Goal: Information Seeking & Learning: Find specific fact

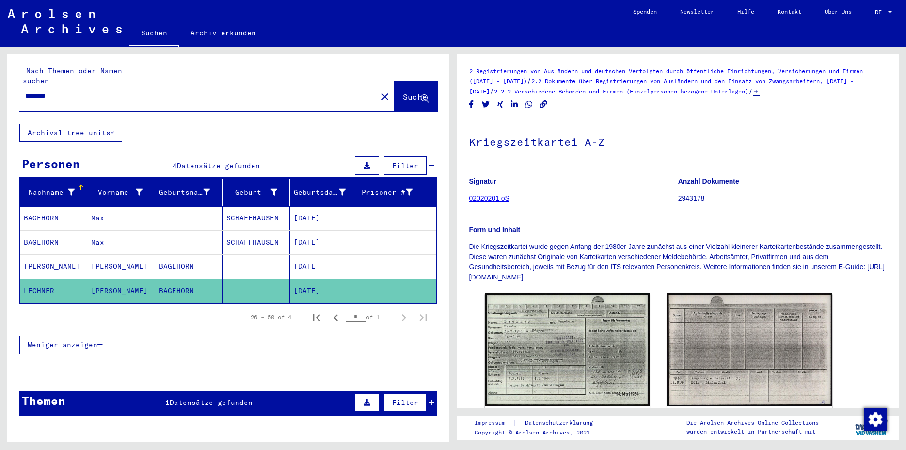
drag, startPoint x: 37, startPoint y: 86, endPoint x: 82, endPoint y: 89, distance: 44.7
click at [82, 91] on input "********" at bounding box center [198, 96] width 346 height 10
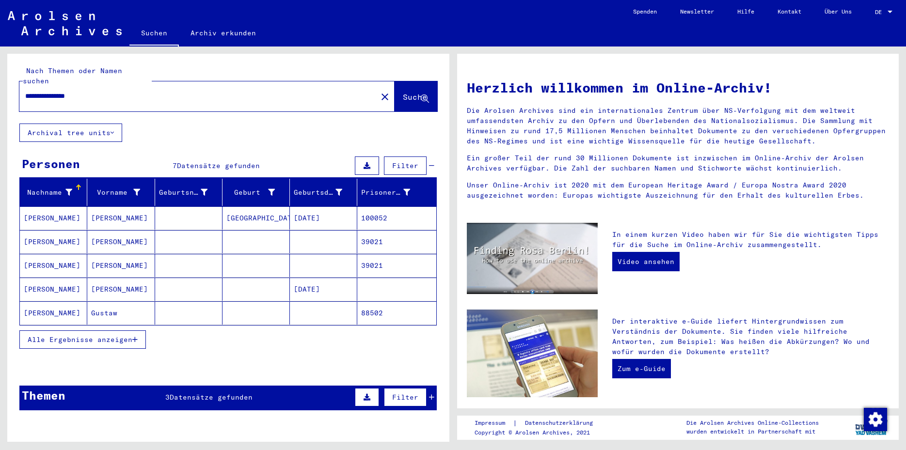
click at [222, 207] on mat-cell "[GEOGRAPHIC_DATA]" at bounding box center [255, 217] width 67 height 23
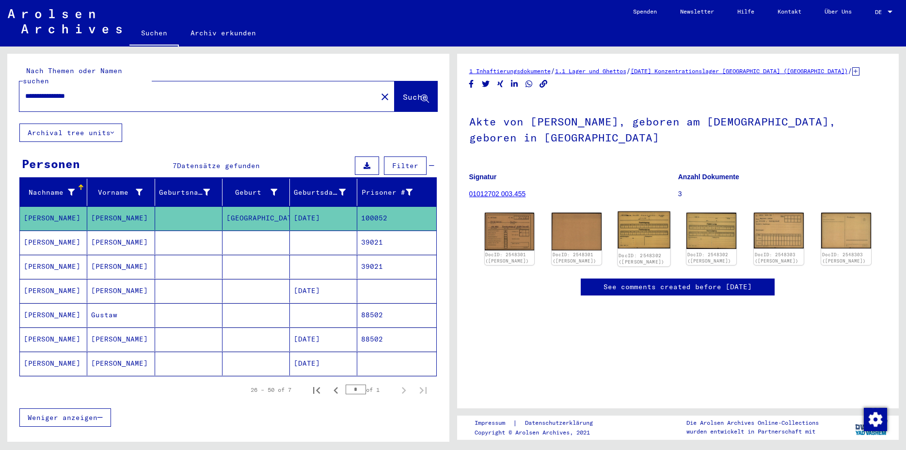
click at [620, 231] on img at bounding box center [644, 230] width 52 height 37
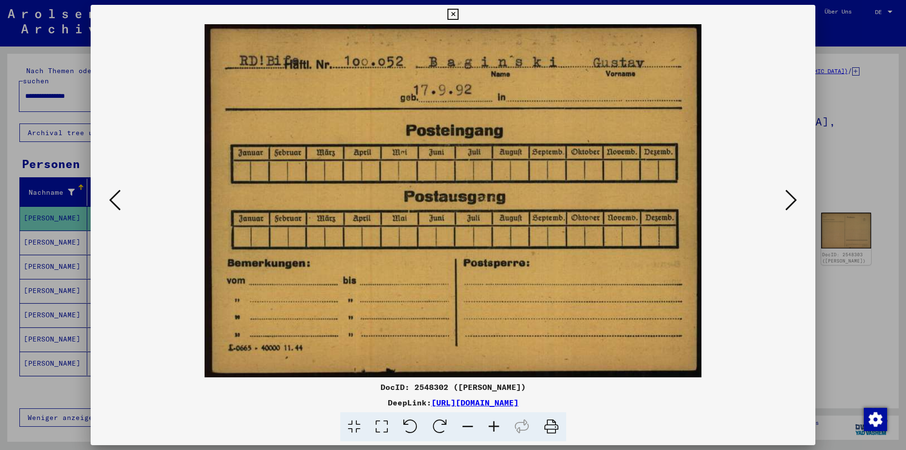
click at [458, 16] on icon at bounding box center [452, 15] width 11 height 12
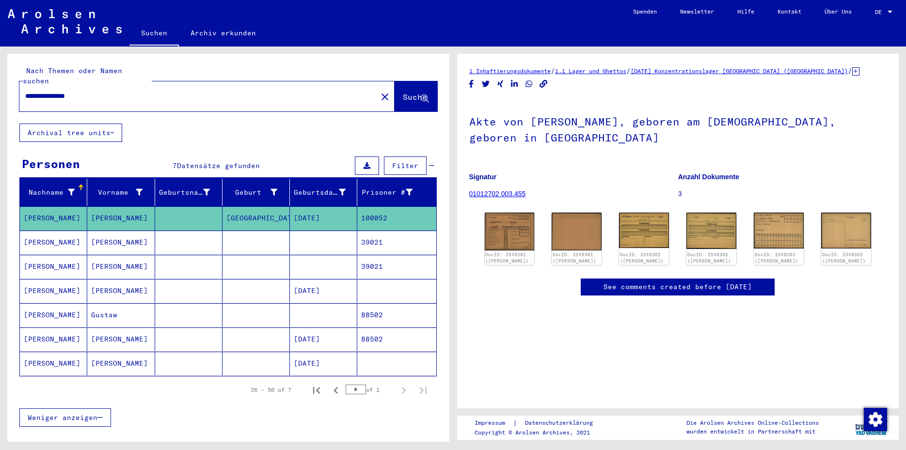
click at [377, 231] on mat-cell "39021" at bounding box center [396, 243] width 79 height 24
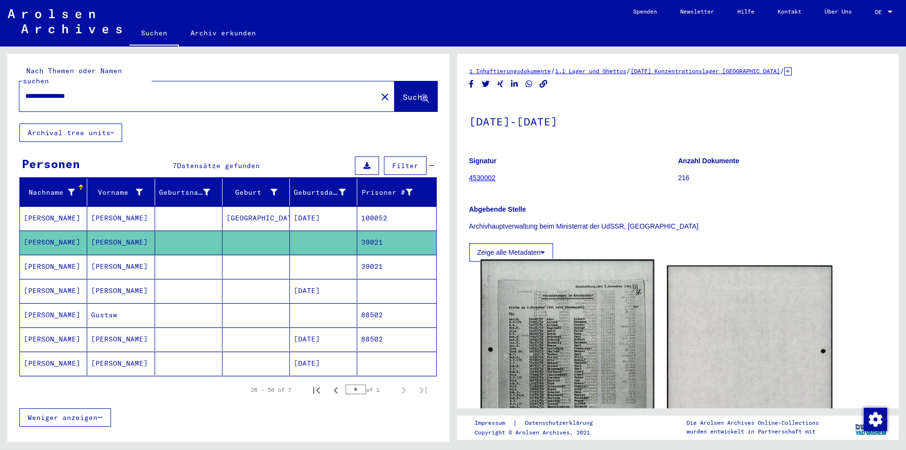
click at [545, 341] on img at bounding box center [566, 382] width 173 height 245
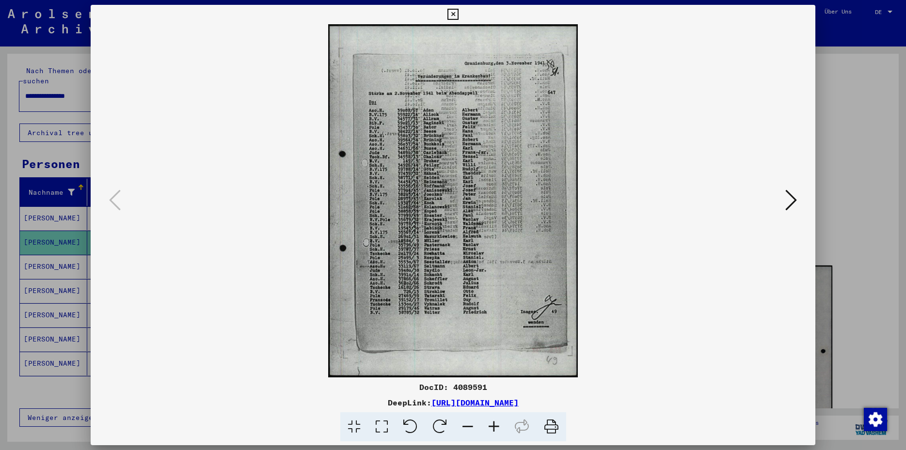
click at [458, 14] on icon at bounding box center [452, 15] width 11 height 12
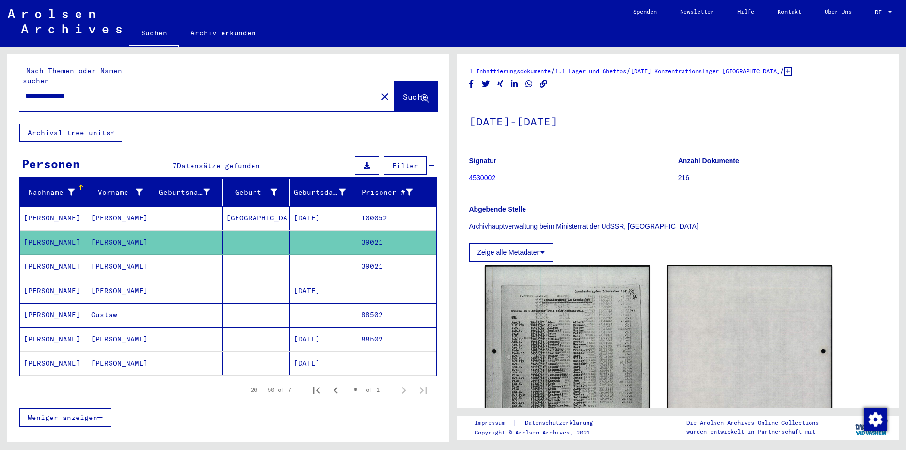
click at [380, 258] on mat-cell "39021" at bounding box center [396, 267] width 79 height 24
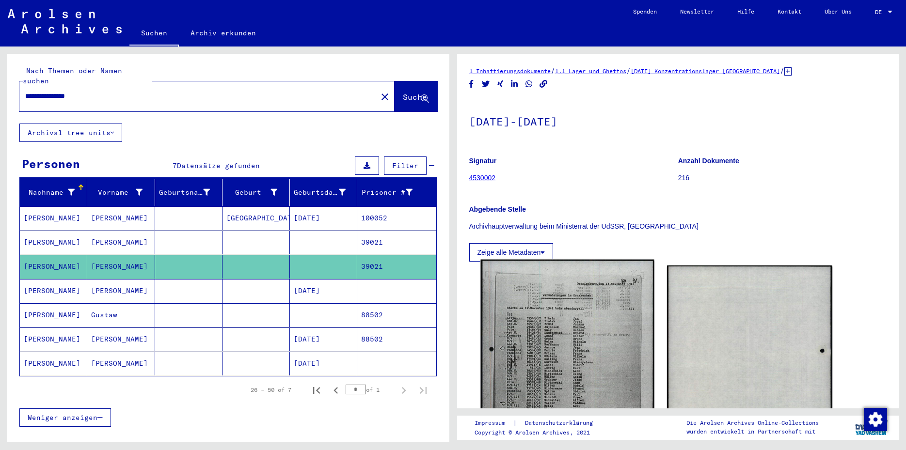
click at [548, 343] on img at bounding box center [566, 382] width 173 height 244
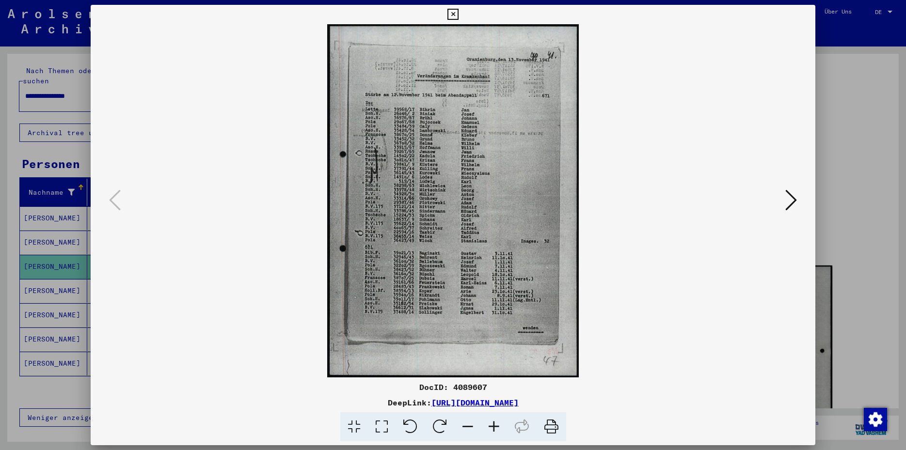
click at [379, 426] on icon at bounding box center [382, 427] width 28 height 30
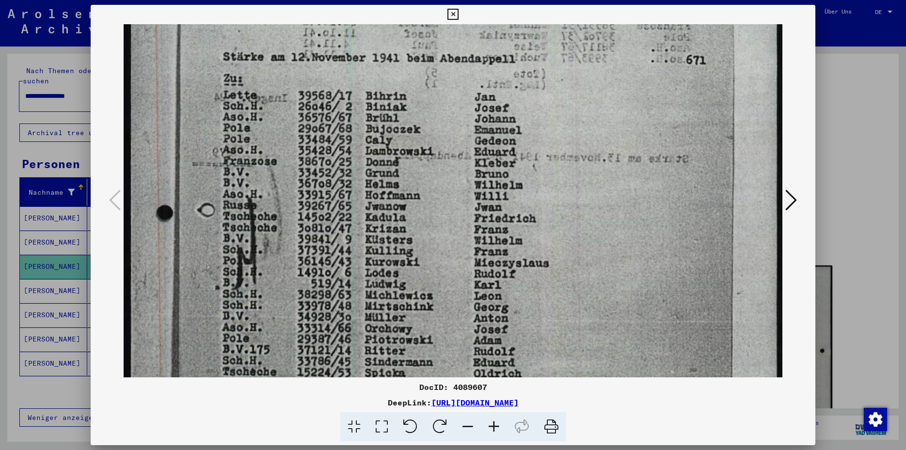
drag, startPoint x: 446, startPoint y: 367, endPoint x: 481, endPoint y: 216, distance: 155.6
click at [481, 216] on img at bounding box center [453, 336] width 659 height 926
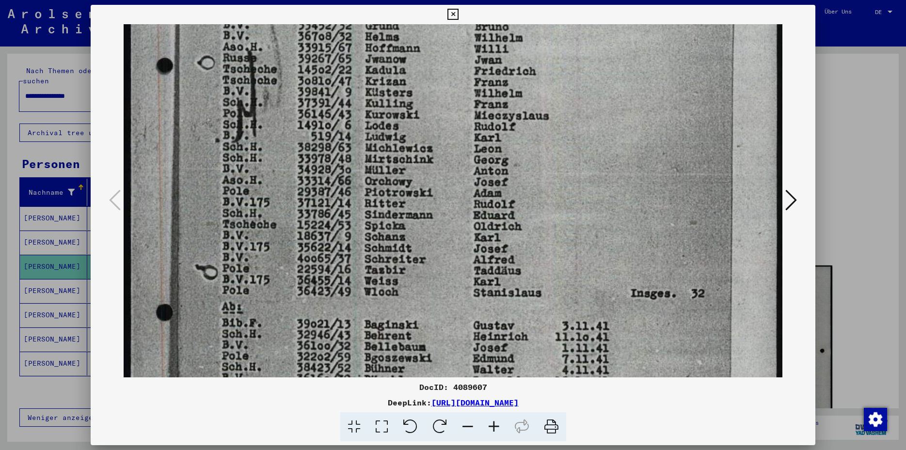
drag, startPoint x: 445, startPoint y: 355, endPoint x: 466, endPoint y: 207, distance: 148.7
click at [466, 207] on img at bounding box center [453, 188] width 659 height 926
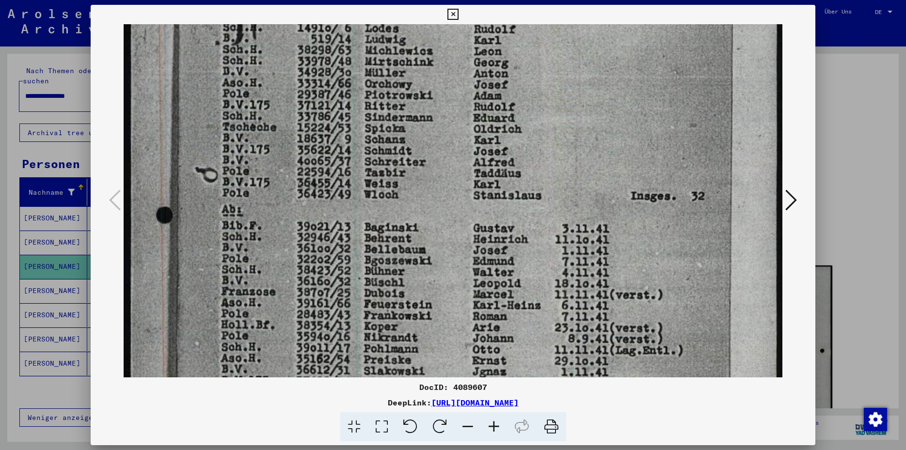
scroll to position [400, 0]
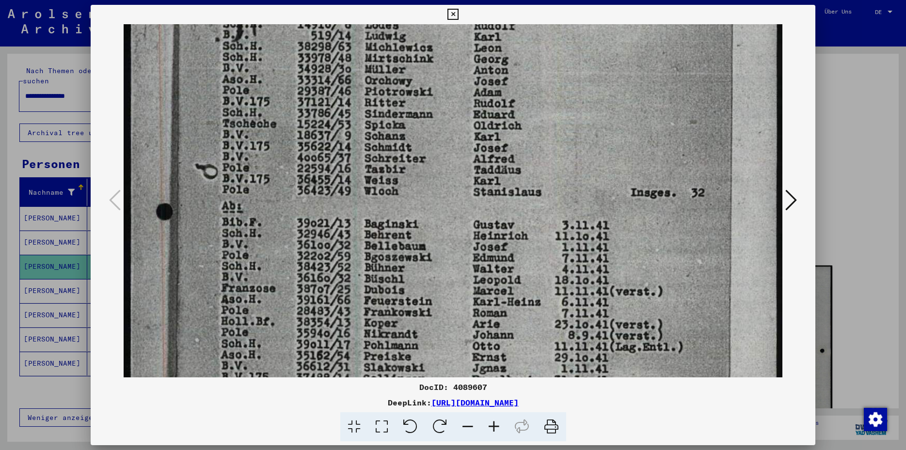
drag, startPoint x: 443, startPoint y: 336, endPoint x: 452, endPoint y: 236, distance: 101.2
click at [452, 236] on img at bounding box center [453, 87] width 659 height 926
click at [352, 426] on icon at bounding box center [354, 427] width 28 height 30
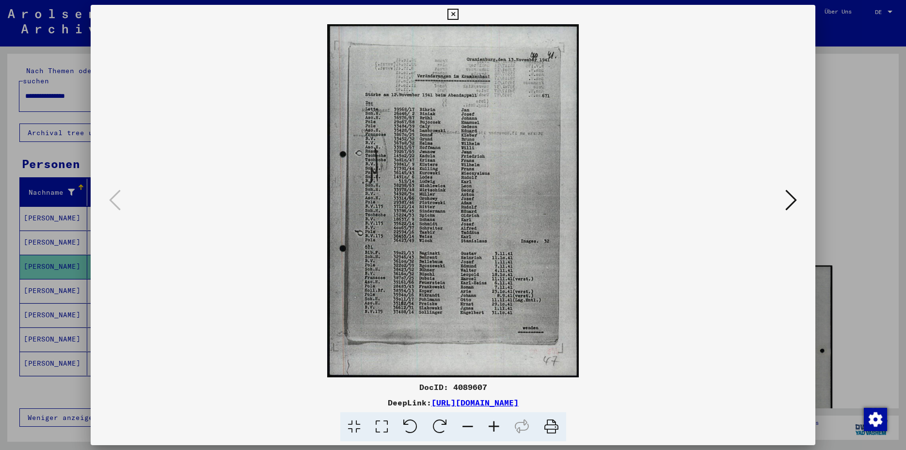
scroll to position [0, 0]
click at [652, 272] on img at bounding box center [453, 200] width 659 height 353
click at [382, 429] on icon at bounding box center [382, 427] width 28 height 30
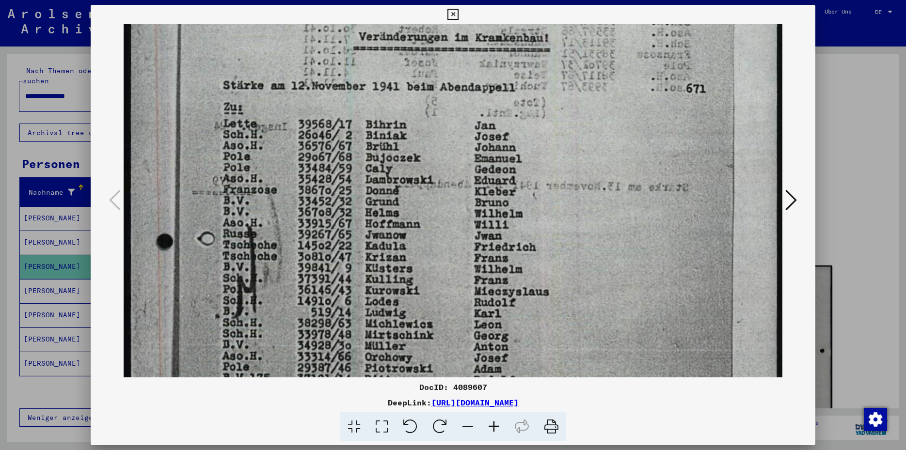
scroll to position [125, 0]
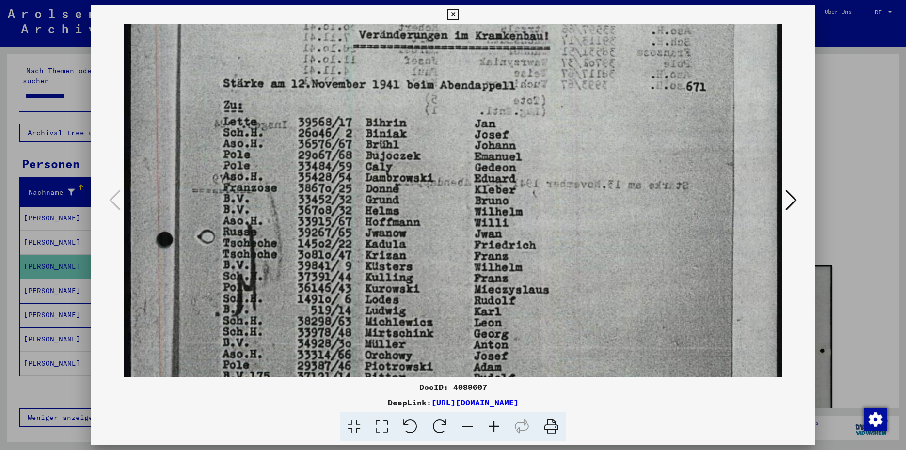
drag, startPoint x: 454, startPoint y: 332, endPoint x: 459, endPoint y: 207, distance: 125.2
click at [459, 207] on img at bounding box center [453, 362] width 659 height 926
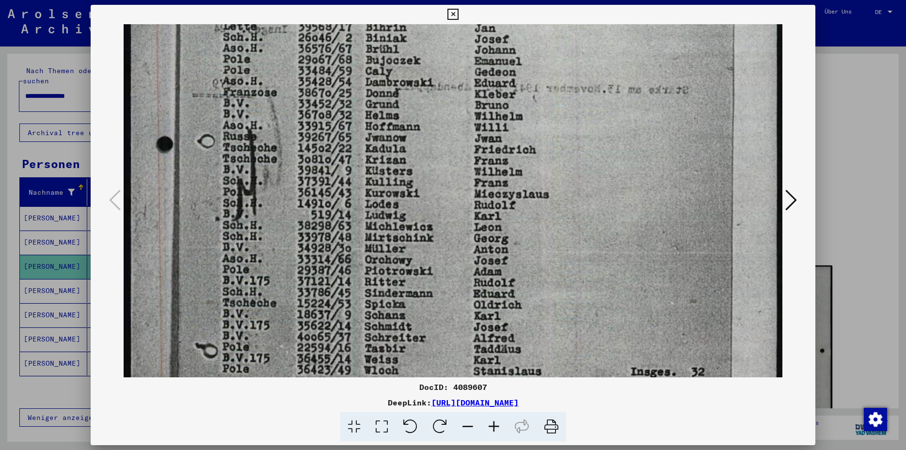
scroll to position [224, 0]
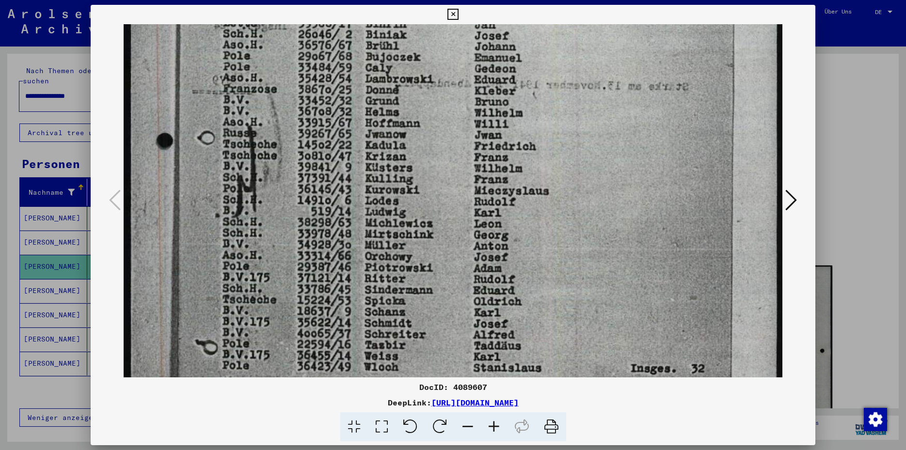
drag, startPoint x: 443, startPoint y: 300, endPoint x: 447, endPoint y: 202, distance: 98.9
click at [447, 202] on img at bounding box center [453, 263] width 659 height 926
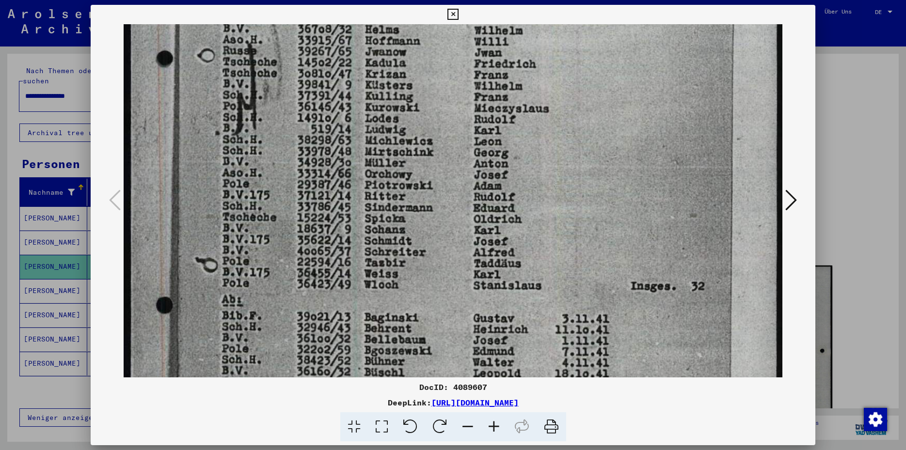
scroll to position [314, 0]
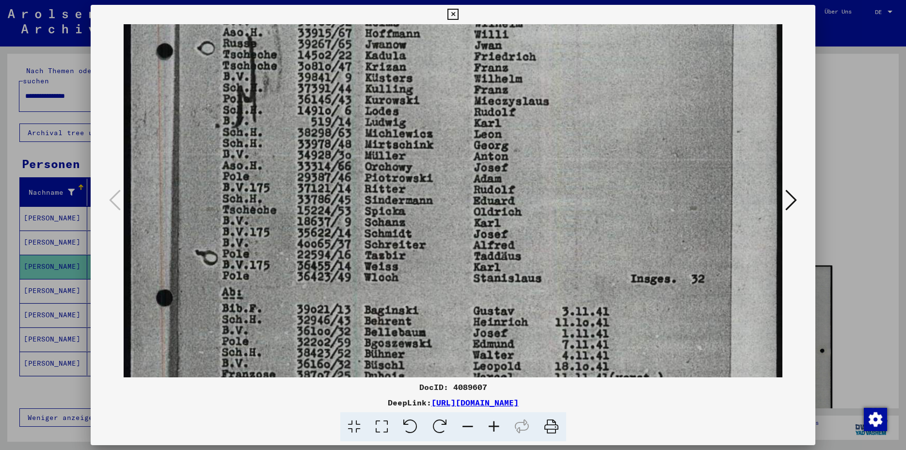
drag, startPoint x: 436, startPoint y: 299, endPoint x: 437, endPoint y: 209, distance: 89.7
click at [437, 209] on img at bounding box center [453, 174] width 659 height 926
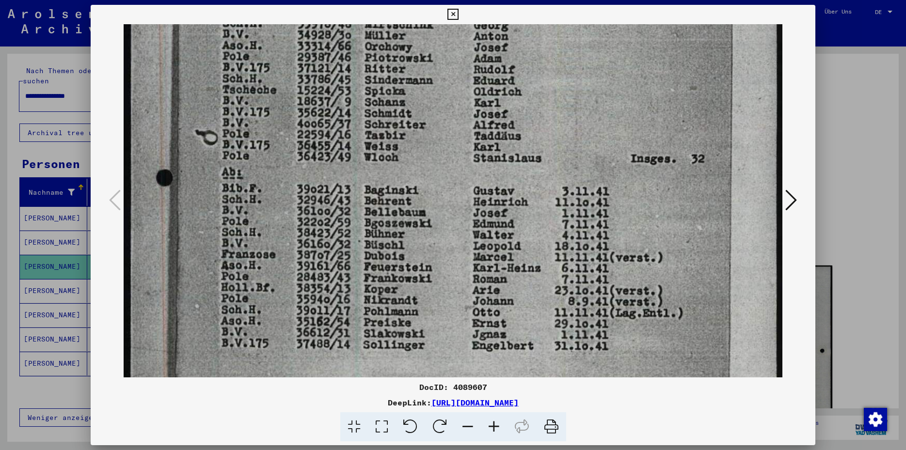
scroll to position [445, 0]
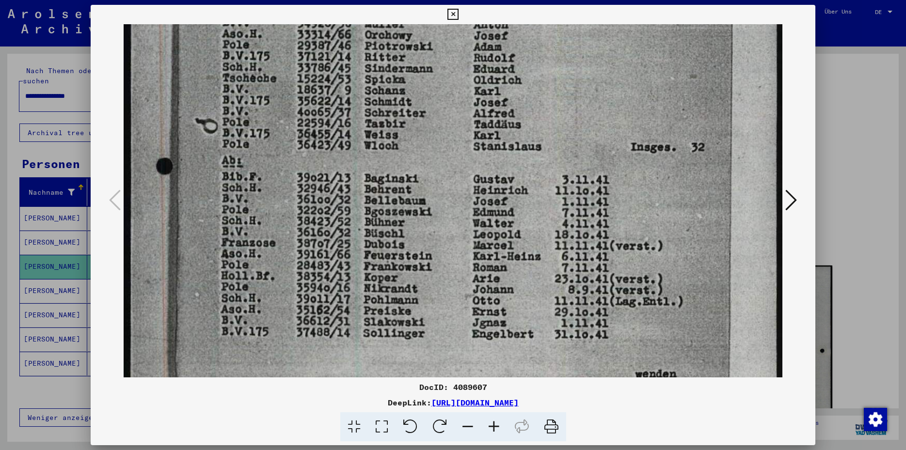
drag, startPoint x: 405, startPoint y: 280, endPoint x: 418, endPoint y: 158, distance: 122.8
click at [418, 158] on img at bounding box center [453, 42] width 659 height 926
click at [672, 51] on img at bounding box center [453, 42] width 659 height 926
click at [458, 14] on icon at bounding box center [452, 15] width 11 height 12
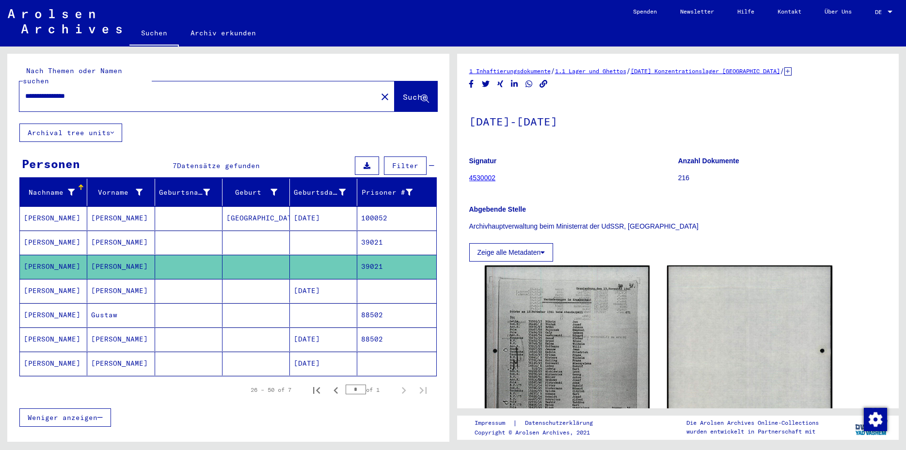
click at [330, 281] on mat-cell "[DATE]" at bounding box center [323, 291] width 67 height 24
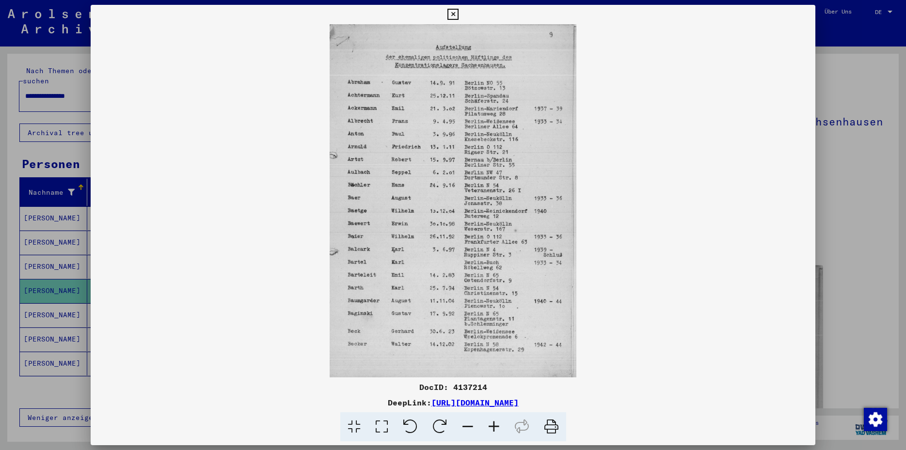
click at [55, 306] on div at bounding box center [453, 225] width 906 height 450
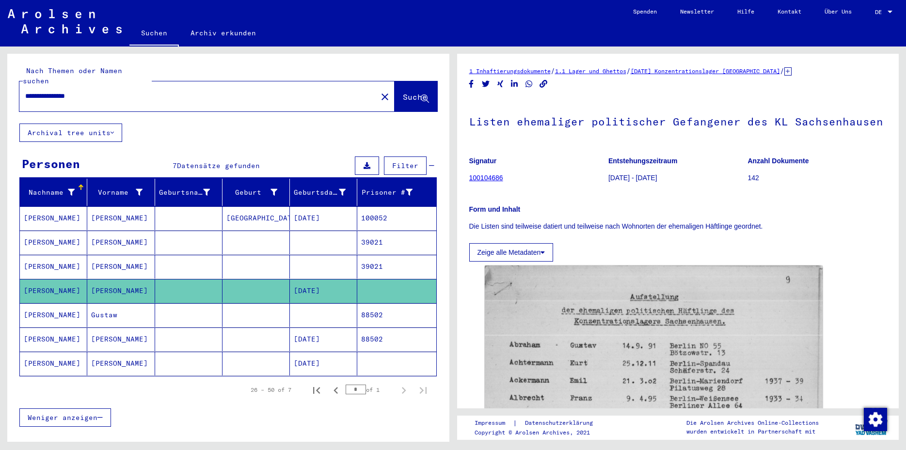
click at [85, 305] on mat-cell "[PERSON_NAME]" at bounding box center [53, 315] width 67 height 24
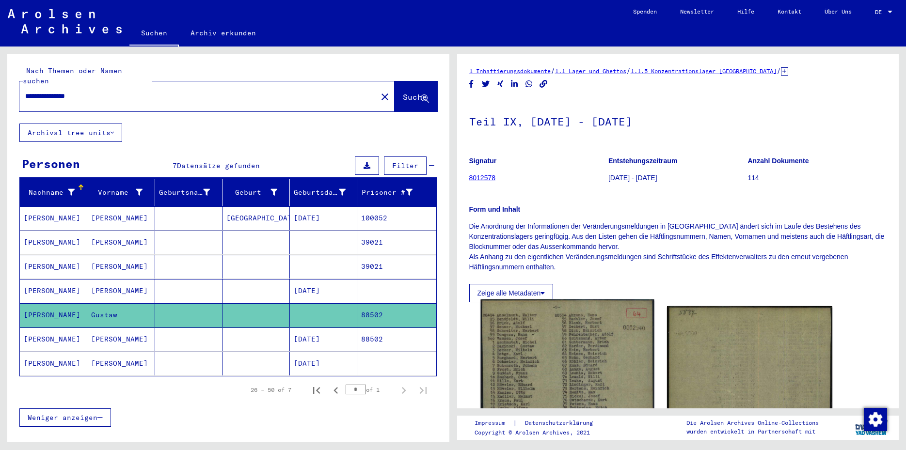
click at [558, 367] on img at bounding box center [566, 436] width 173 height 275
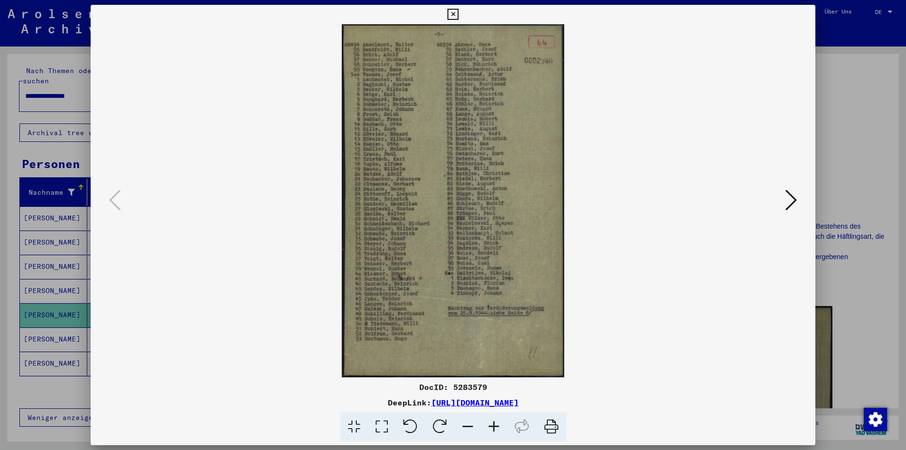
click at [458, 15] on icon at bounding box center [452, 15] width 11 height 12
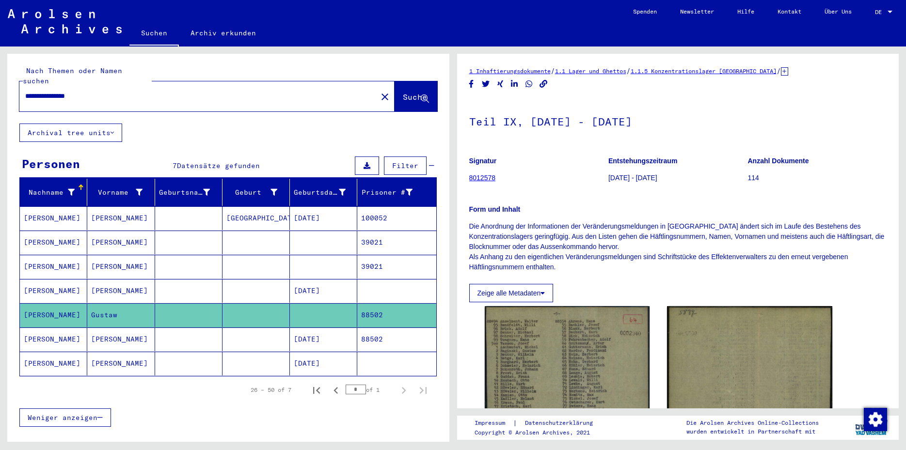
click at [368, 328] on mat-cell "88502" at bounding box center [396, 340] width 79 height 24
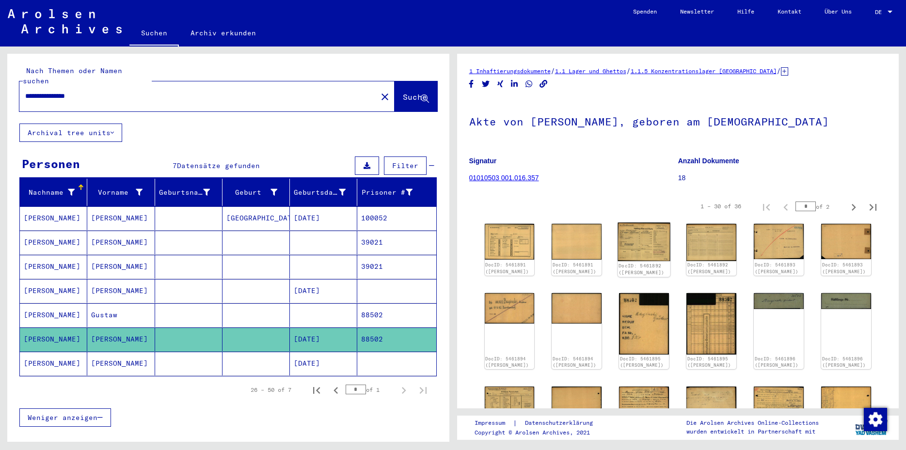
click at [640, 248] on img at bounding box center [644, 242] width 52 height 39
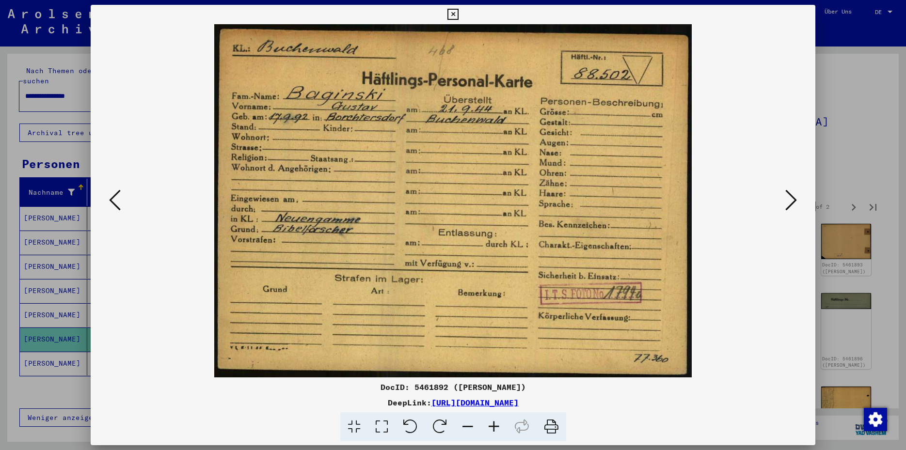
click at [458, 11] on icon at bounding box center [452, 15] width 11 height 12
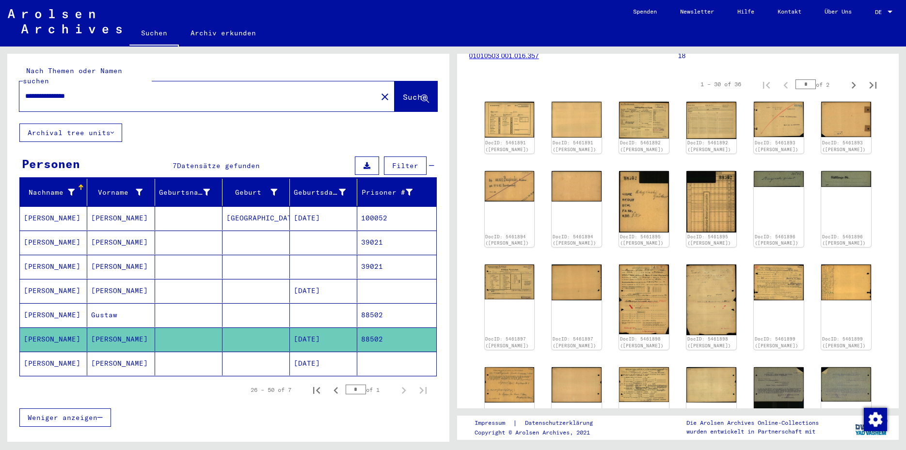
scroll to position [146, 0]
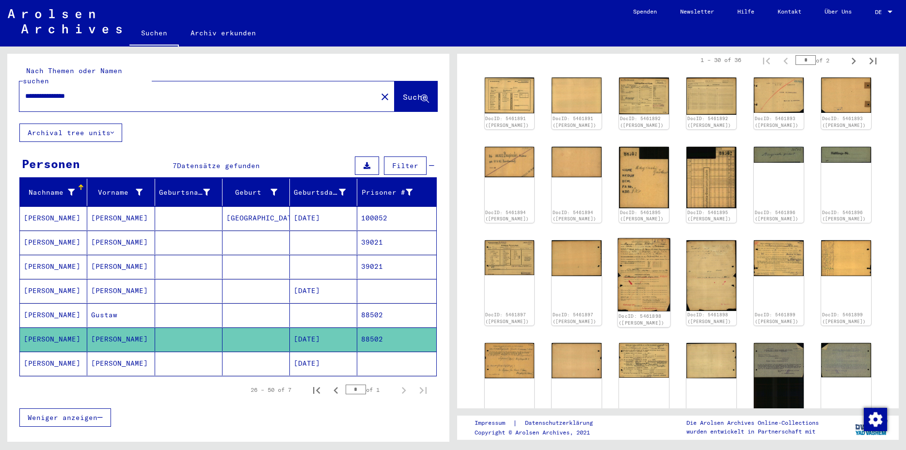
click at [649, 268] on img at bounding box center [644, 274] width 52 height 73
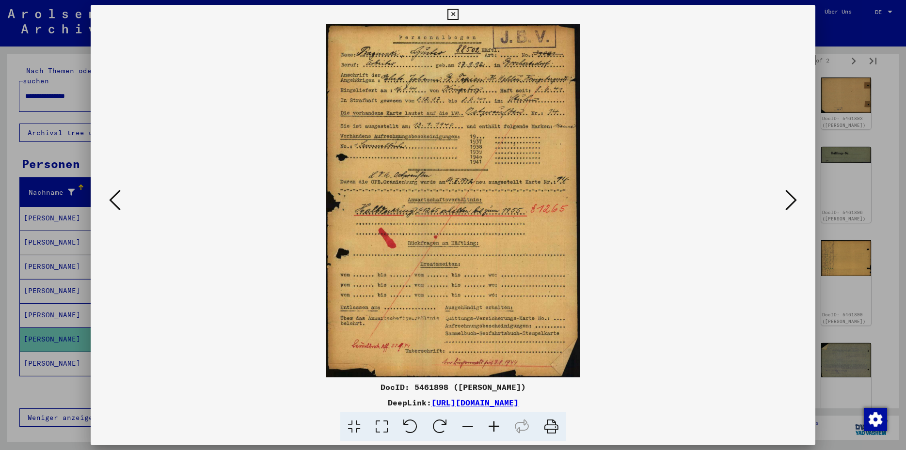
click at [458, 12] on icon at bounding box center [452, 15] width 11 height 12
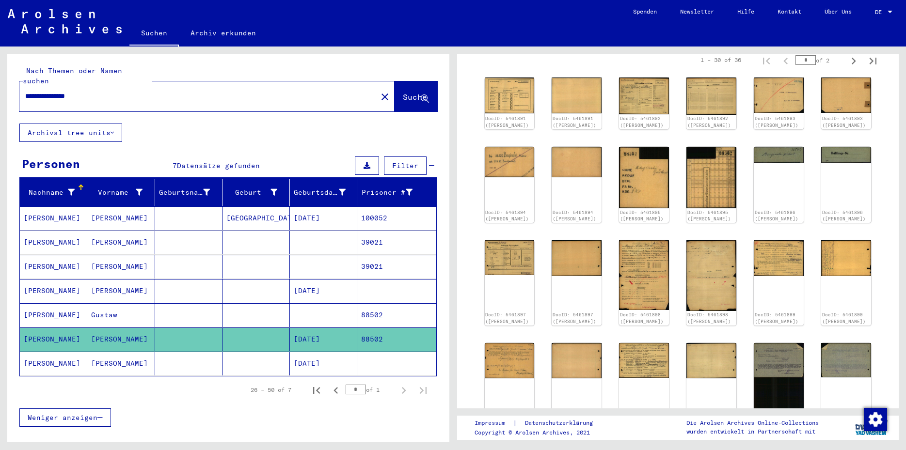
click at [307, 355] on mat-cell "[DATE]" at bounding box center [323, 364] width 67 height 24
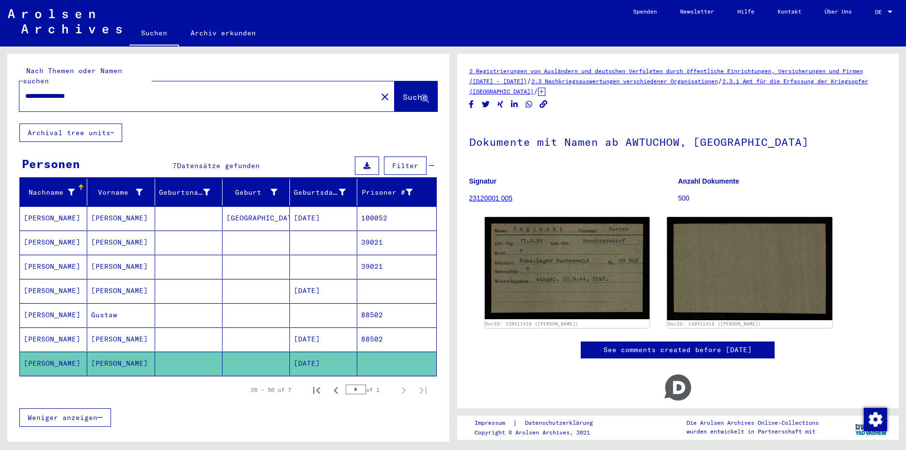
click at [79, 91] on input "**********" at bounding box center [198, 96] width 346 height 10
type input "**********"
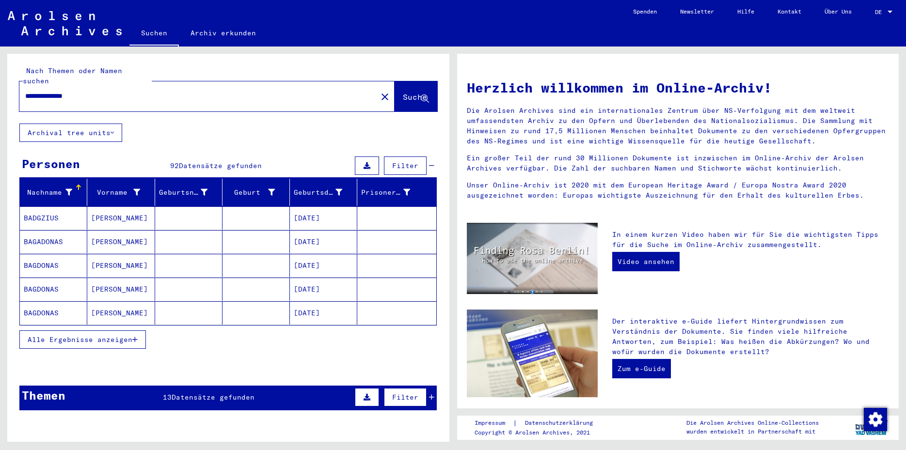
click at [135, 336] on icon "button" at bounding box center [134, 339] width 5 height 7
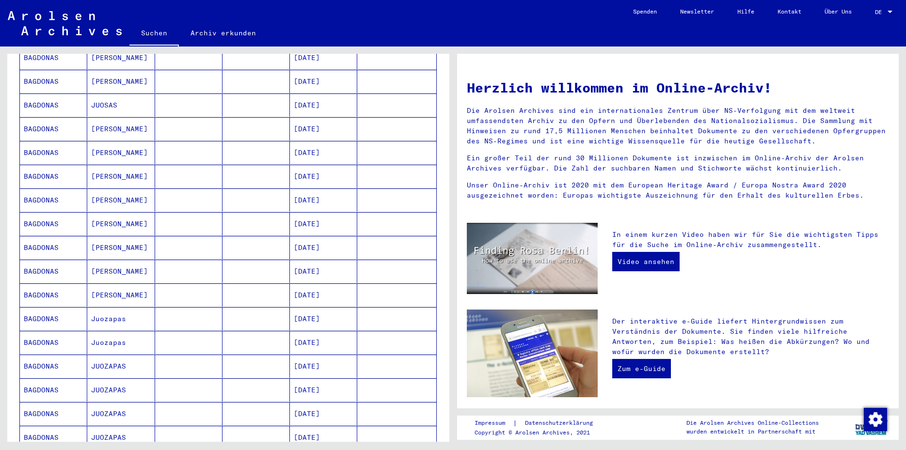
scroll to position [410, 0]
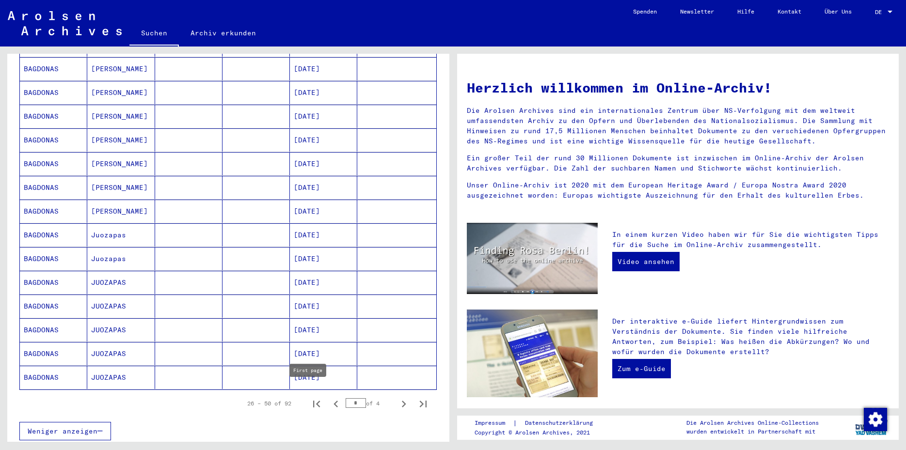
click at [310, 397] on icon "First page" at bounding box center [317, 404] width 14 height 14
click at [397, 397] on icon "Next page" at bounding box center [404, 404] width 14 height 14
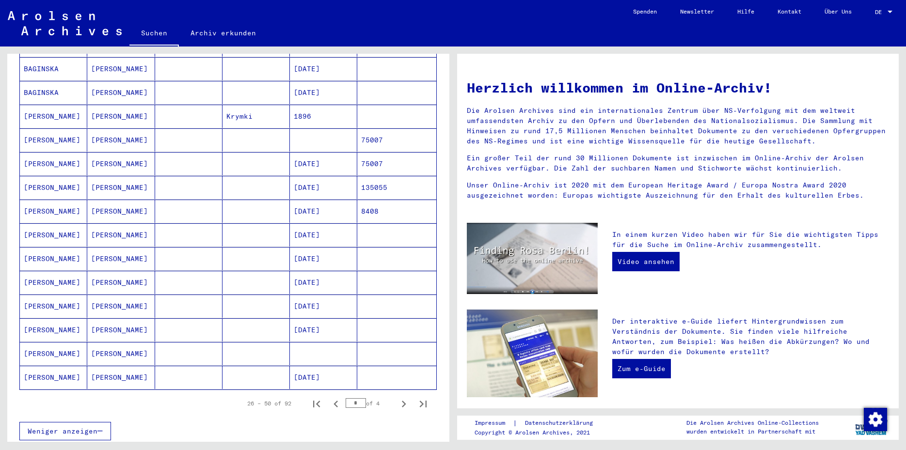
click at [391, 178] on mat-cell "135055" at bounding box center [396, 187] width 79 height 23
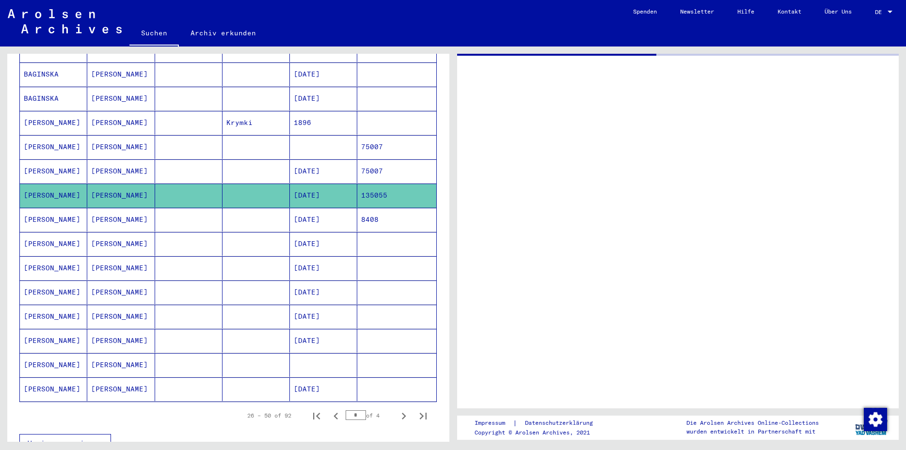
scroll to position [416, 0]
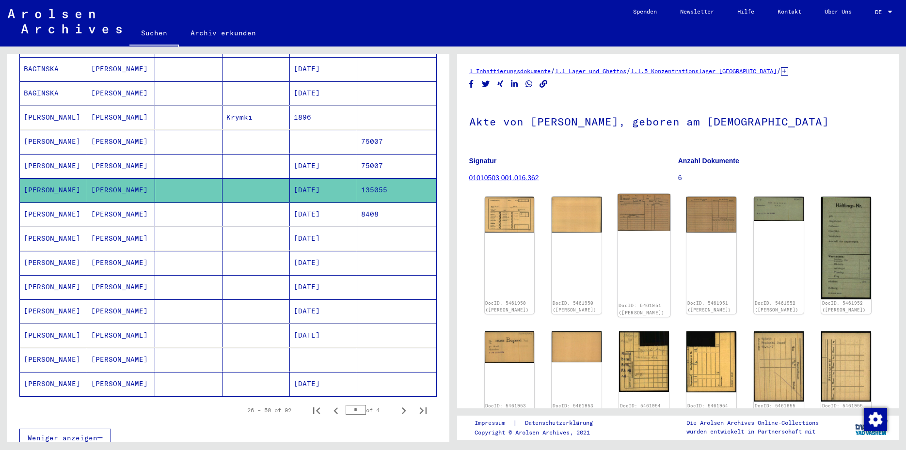
click at [625, 211] on img at bounding box center [644, 212] width 52 height 37
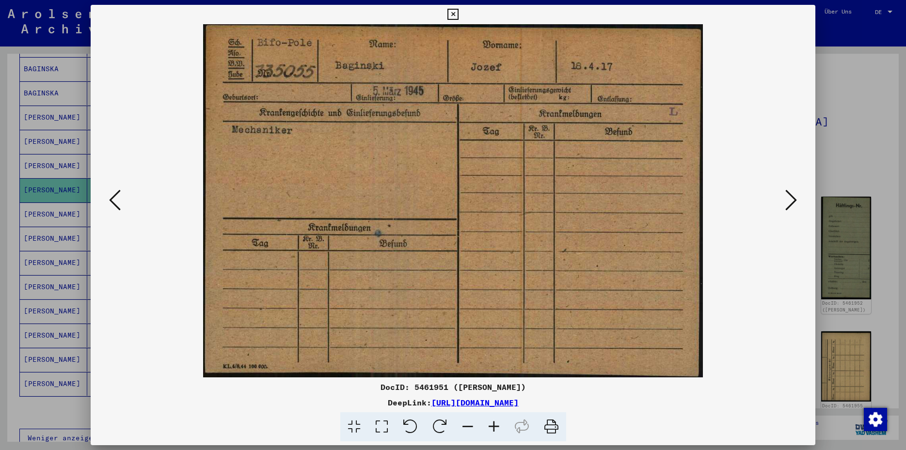
click at [788, 205] on icon at bounding box center [791, 200] width 12 height 23
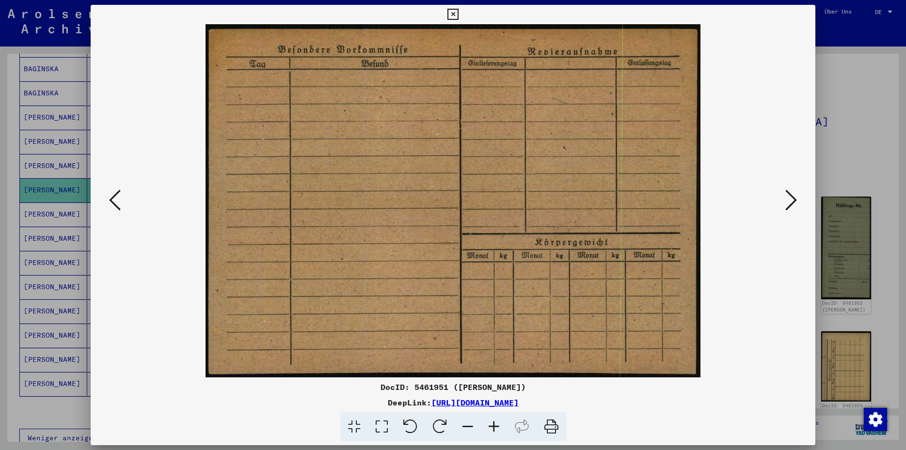
click at [788, 205] on icon at bounding box center [791, 200] width 12 height 23
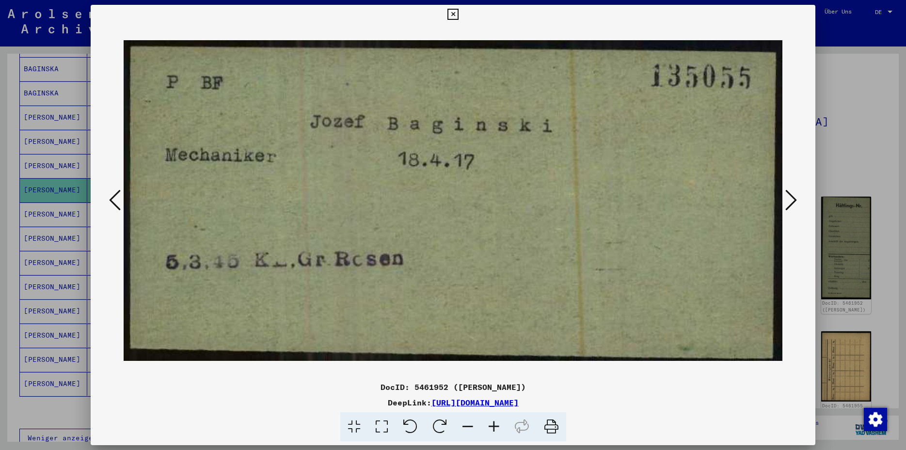
click at [788, 205] on icon at bounding box center [791, 200] width 12 height 23
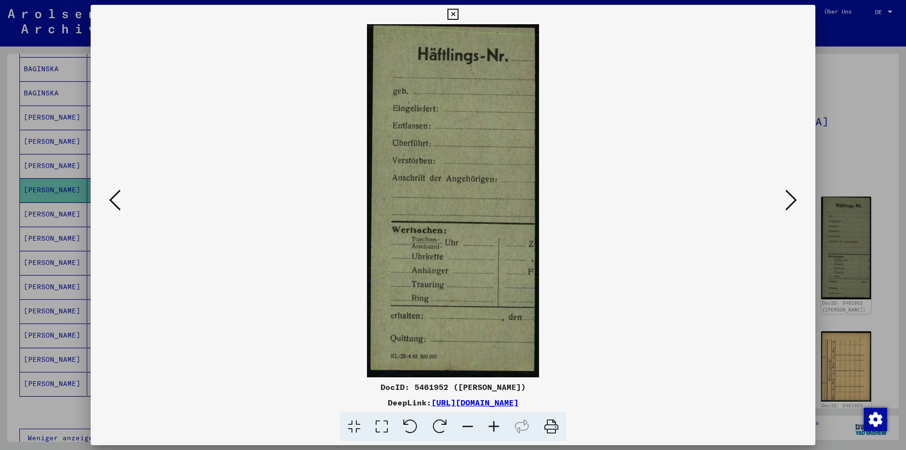
click at [788, 205] on icon at bounding box center [791, 200] width 12 height 23
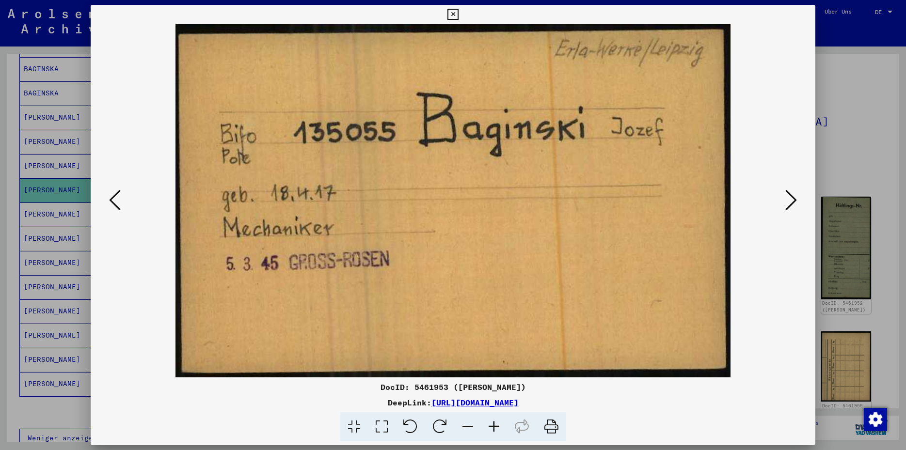
click at [788, 205] on icon at bounding box center [791, 200] width 12 height 23
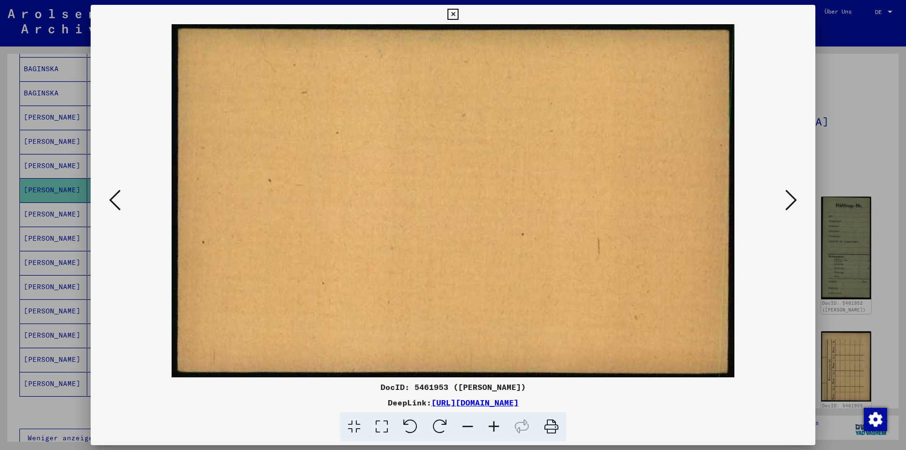
click at [788, 205] on icon at bounding box center [791, 200] width 12 height 23
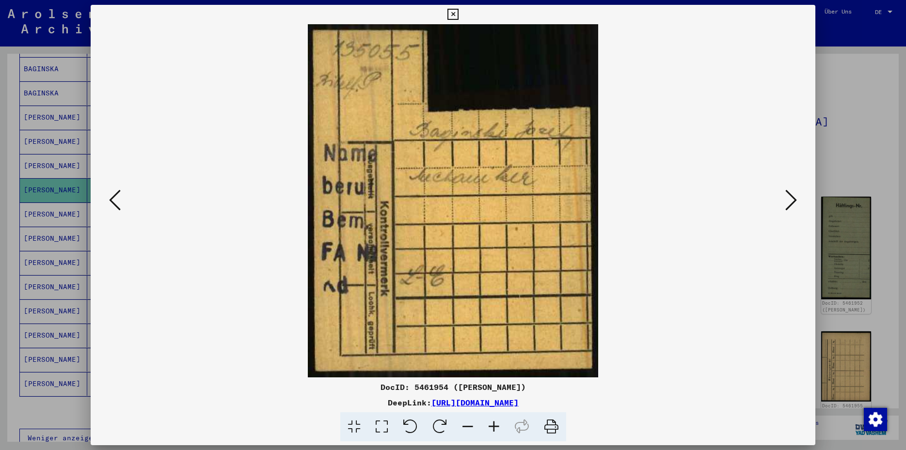
click at [788, 205] on icon at bounding box center [791, 200] width 12 height 23
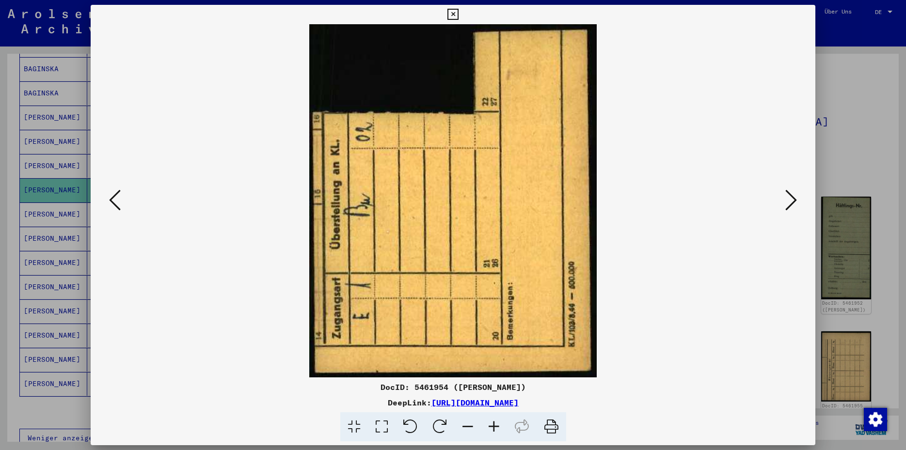
click at [788, 205] on icon at bounding box center [791, 200] width 12 height 23
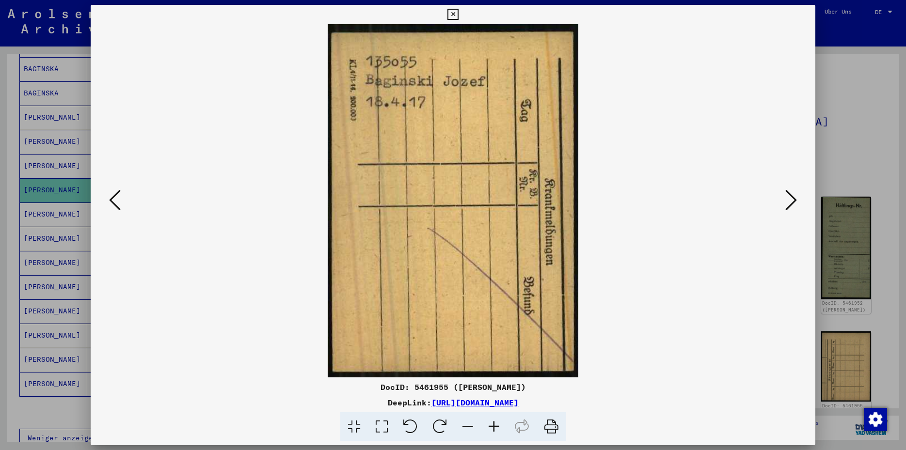
click at [788, 205] on icon at bounding box center [791, 200] width 12 height 23
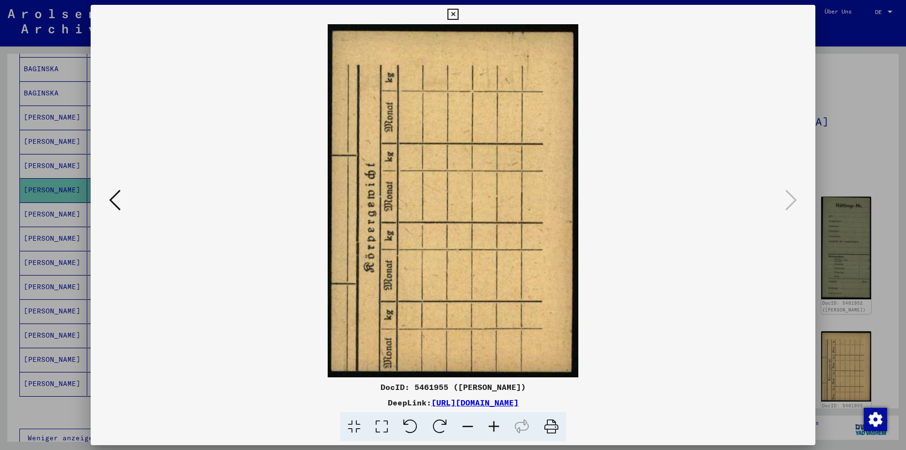
click at [458, 13] on icon at bounding box center [452, 15] width 11 height 12
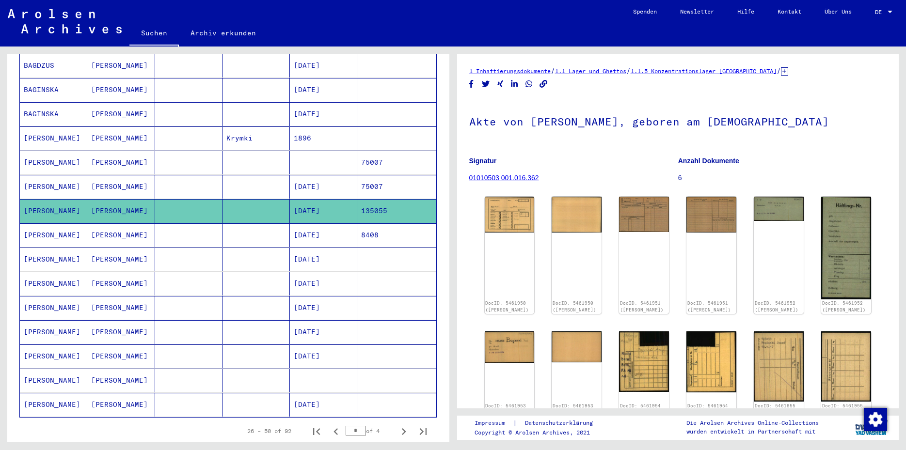
scroll to position [430, 0]
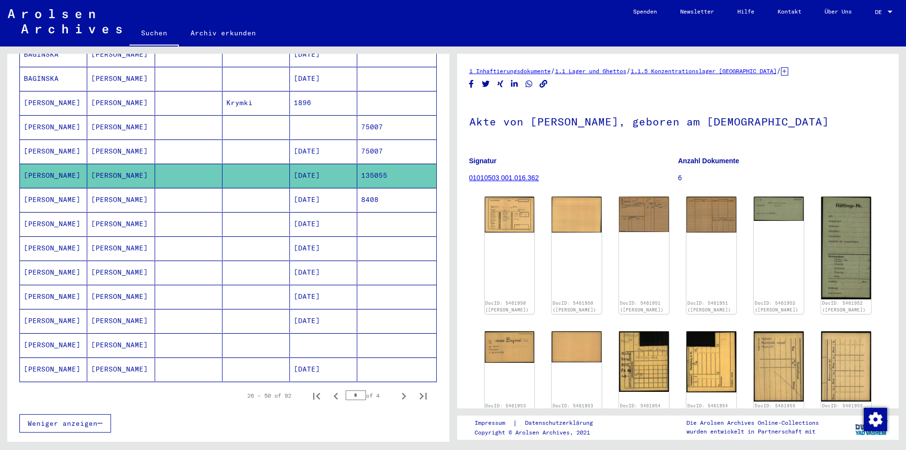
click at [364, 338] on mat-cell at bounding box center [396, 345] width 79 height 24
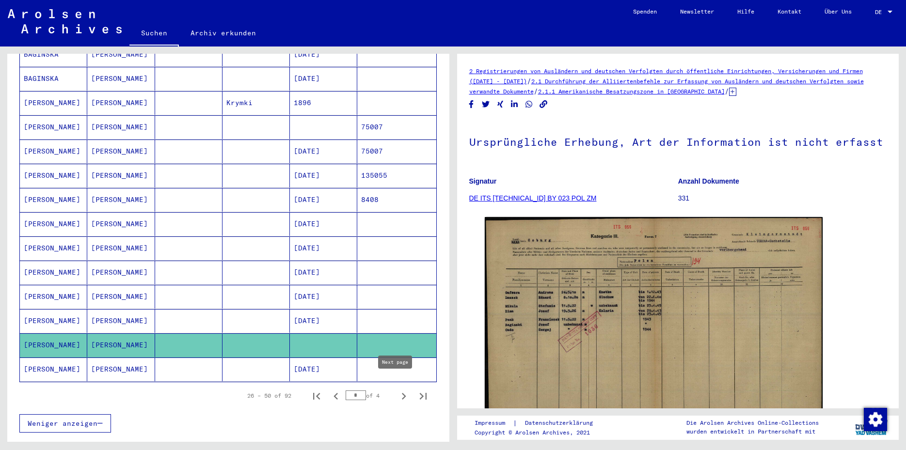
click at [402, 393] on icon "Next page" at bounding box center [404, 396] width 4 height 7
type input "*"
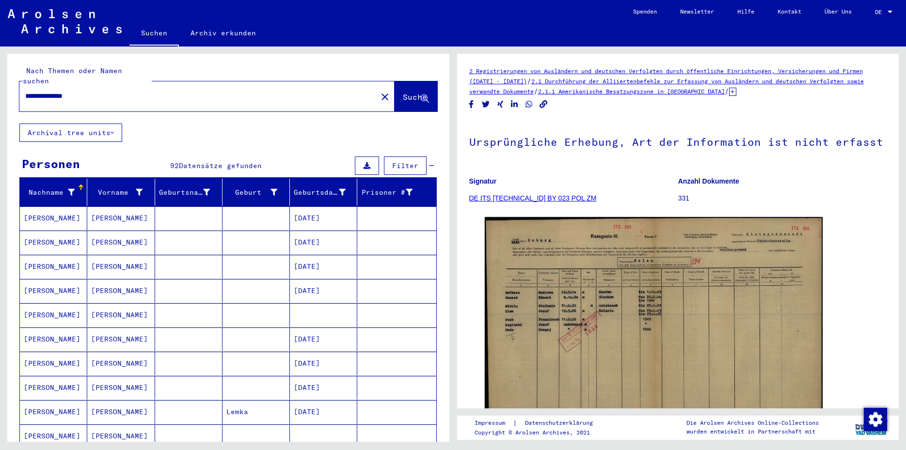
click at [375, 89] on button "close" at bounding box center [384, 96] width 19 height 19
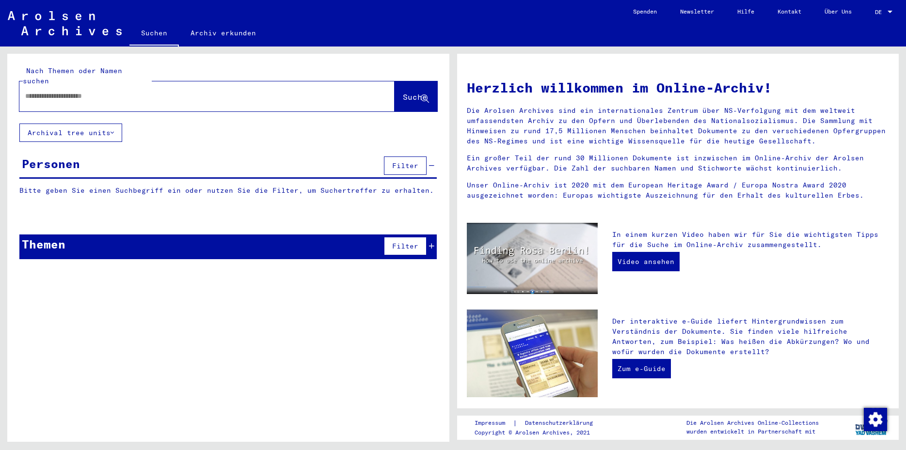
click at [32, 91] on input "text" at bounding box center [195, 96] width 340 height 10
type input "*******"
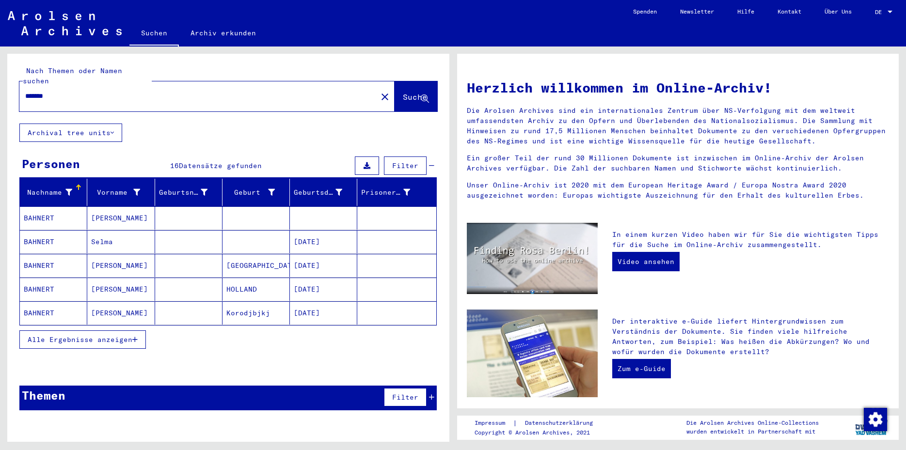
click at [167, 206] on mat-cell at bounding box center [188, 217] width 67 height 23
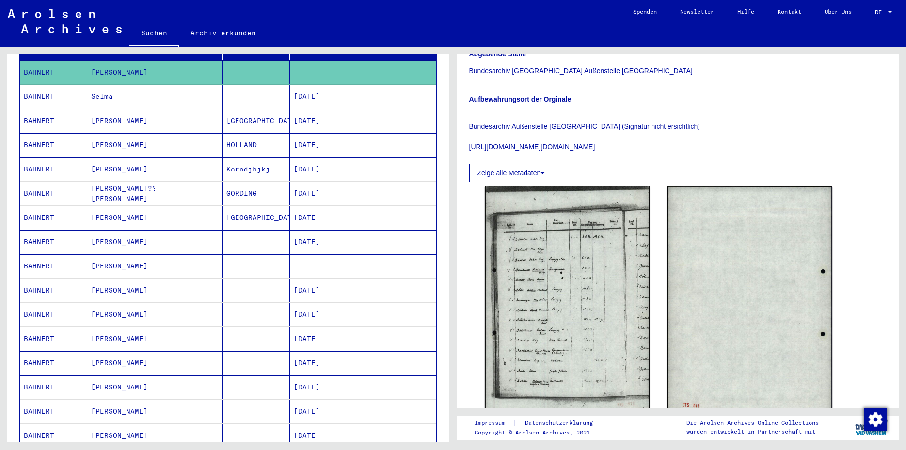
scroll to position [216, 0]
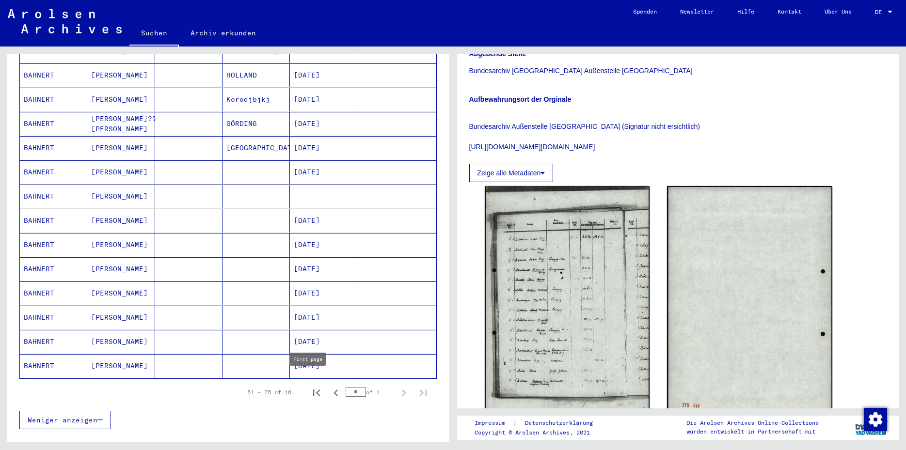
click at [310, 386] on icon "First page" at bounding box center [317, 393] width 14 height 14
type input "*"
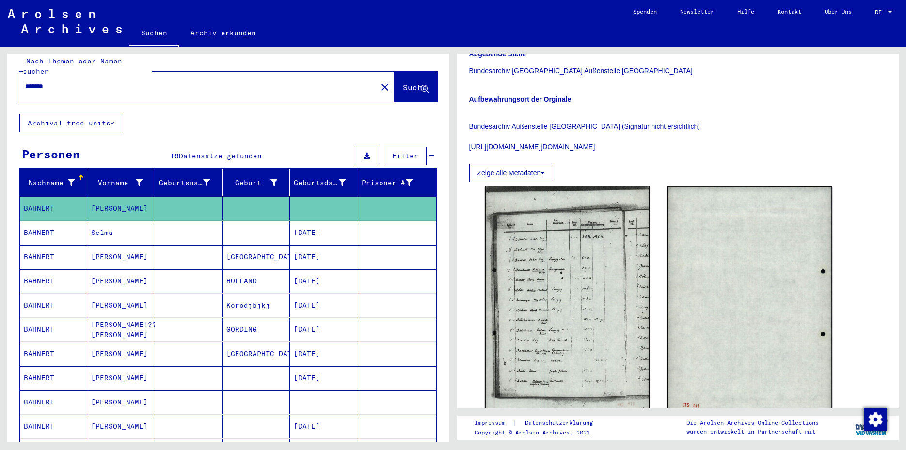
scroll to position [0, 0]
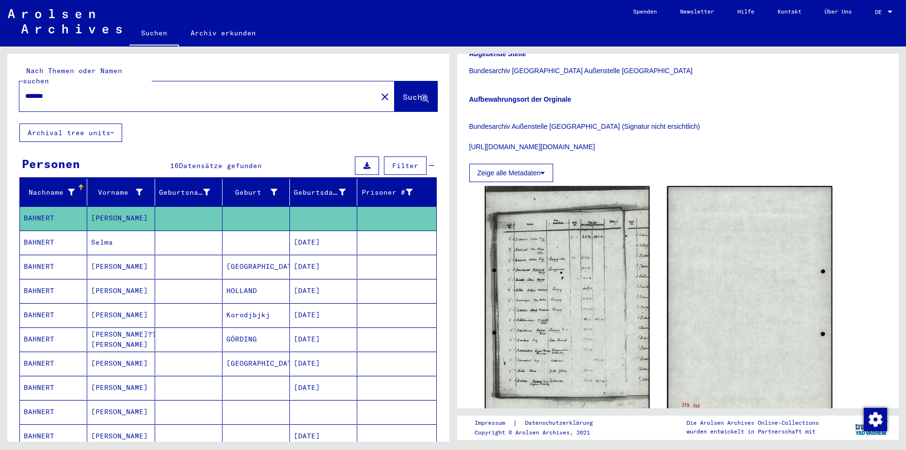
click at [379, 91] on mat-icon "close" at bounding box center [385, 97] width 12 height 12
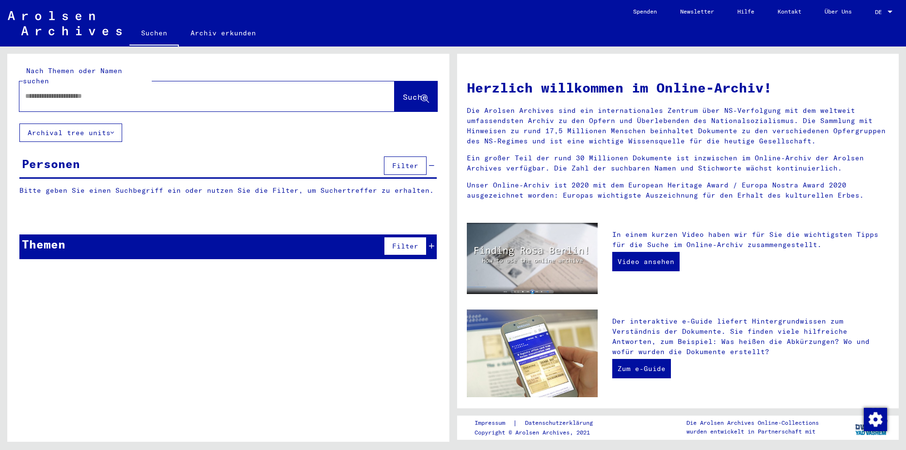
click at [33, 91] on input "text" at bounding box center [195, 96] width 340 height 10
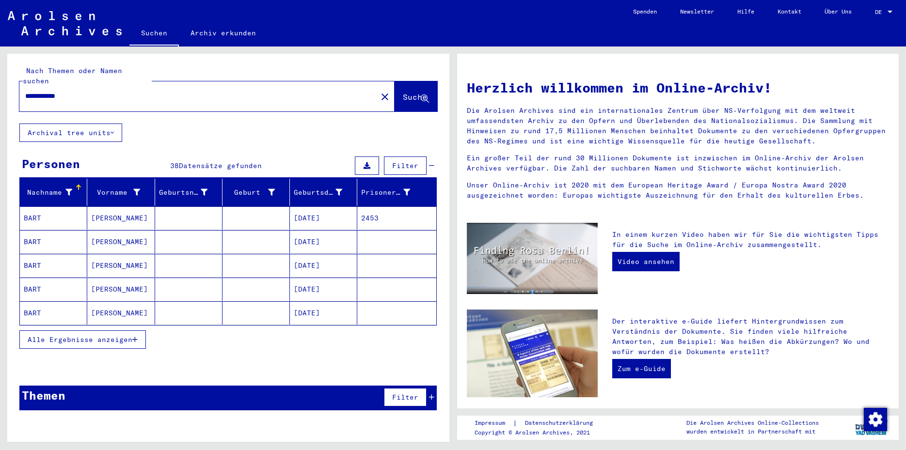
click at [140, 330] on button "Alle Ergebnisse anzeigen" at bounding box center [82, 339] width 126 height 18
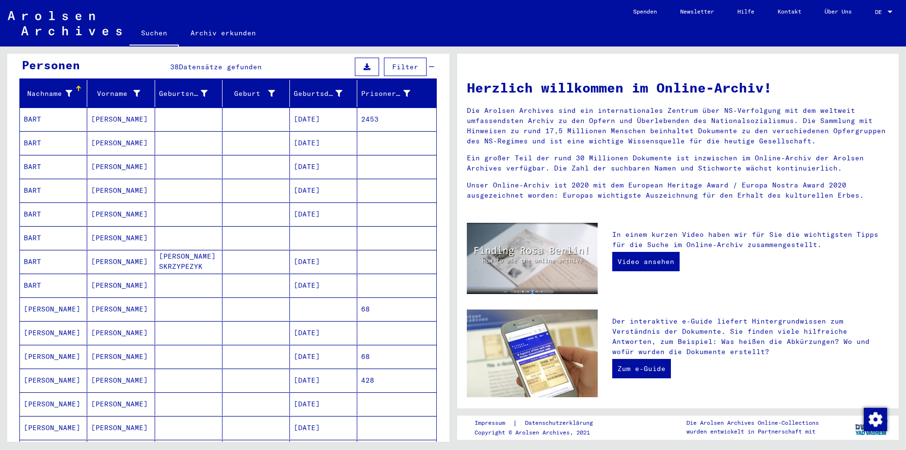
scroll to position [124, 0]
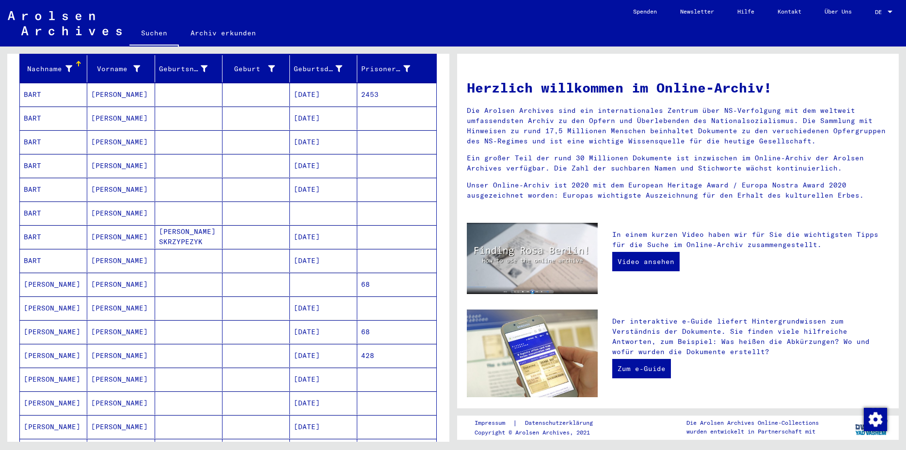
click at [383, 274] on mat-cell "68" at bounding box center [396, 284] width 79 height 23
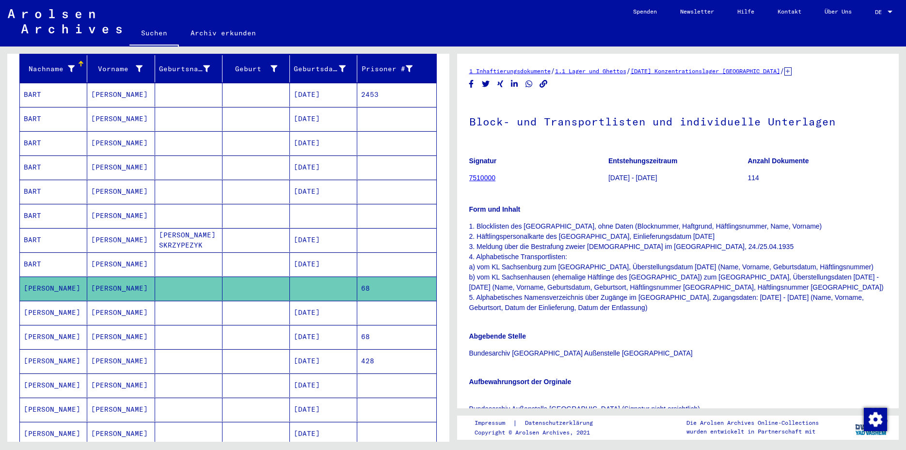
click at [377, 301] on mat-cell at bounding box center [396, 313] width 79 height 24
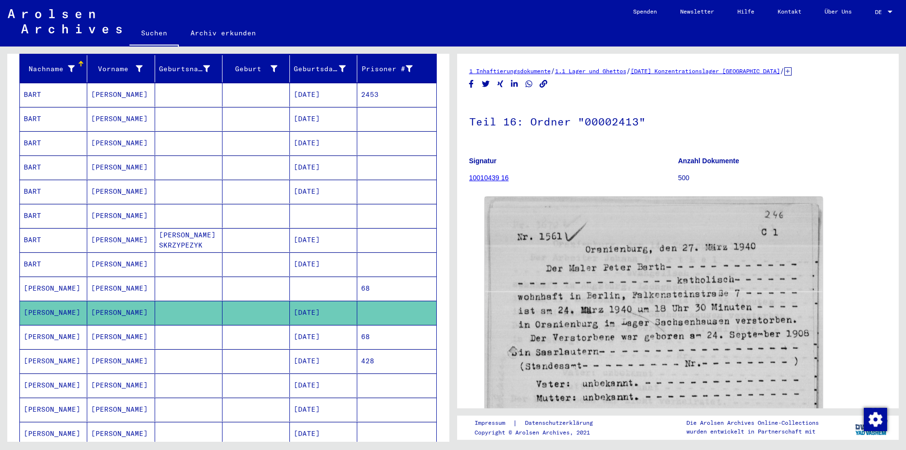
click at [365, 349] on mat-cell "428" at bounding box center [396, 361] width 79 height 24
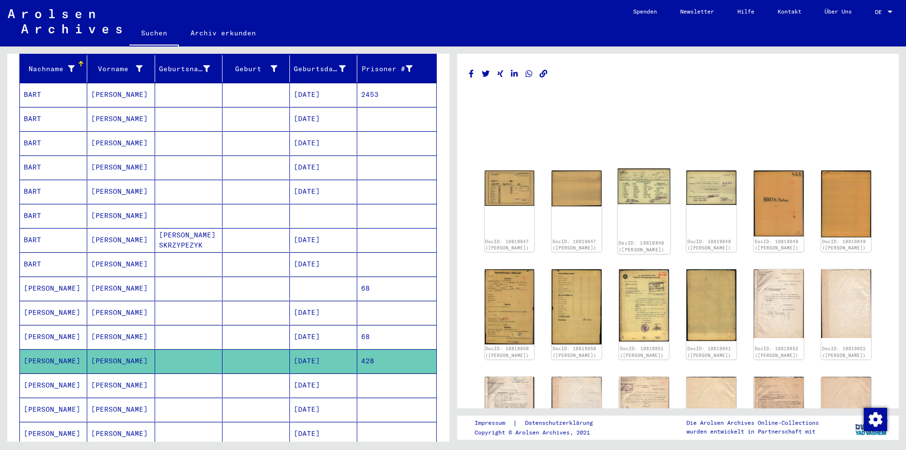
click at [640, 198] on img at bounding box center [644, 186] width 52 height 35
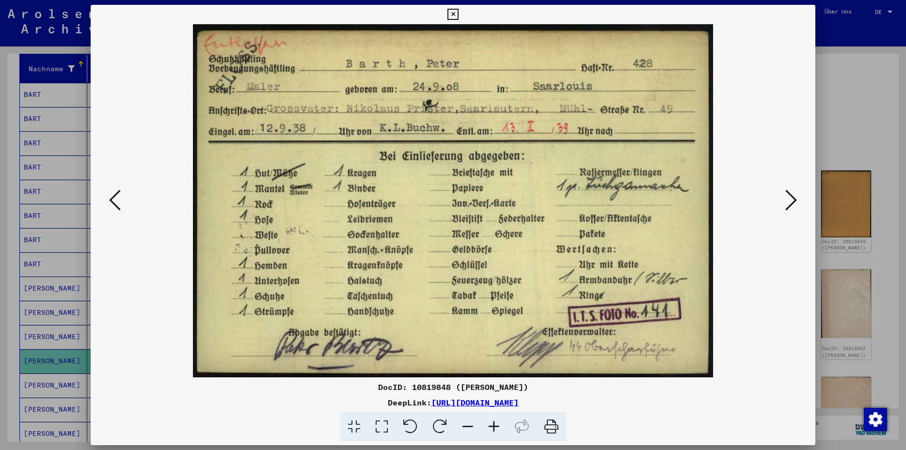
click at [458, 14] on icon at bounding box center [452, 15] width 11 height 12
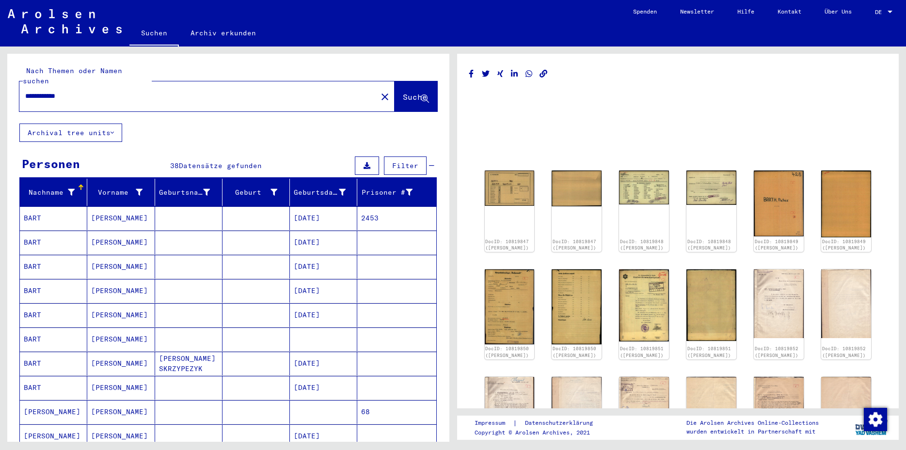
click at [68, 91] on input "**********" at bounding box center [198, 96] width 346 height 10
type input "**********"
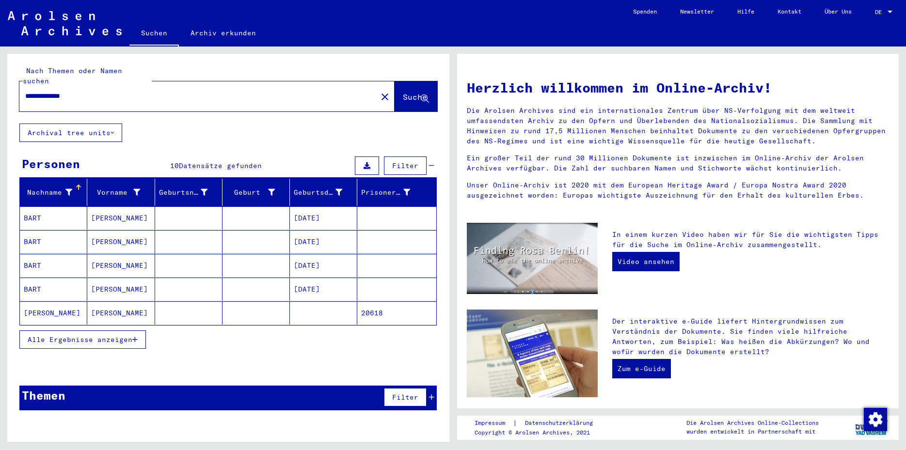
click at [202, 305] on mat-cell at bounding box center [188, 312] width 67 height 23
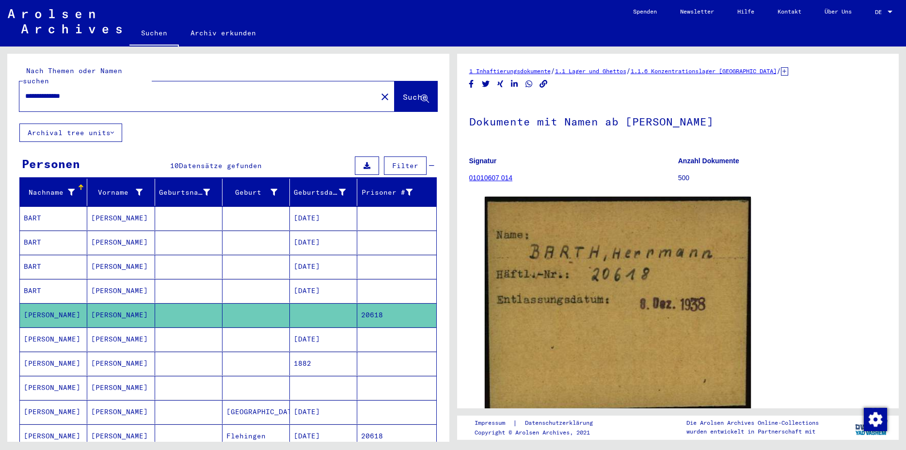
click at [204, 333] on mat-cell at bounding box center [188, 340] width 67 height 24
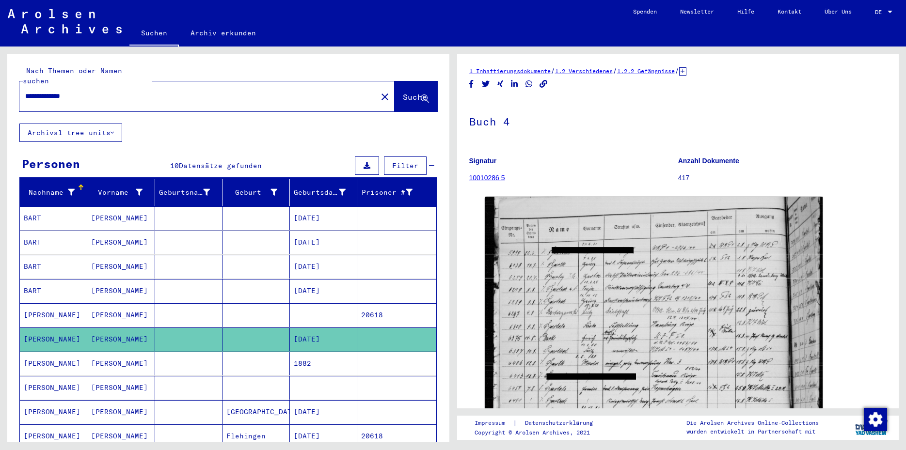
click at [210, 425] on mat-cell at bounding box center [188, 436] width 67 height 24
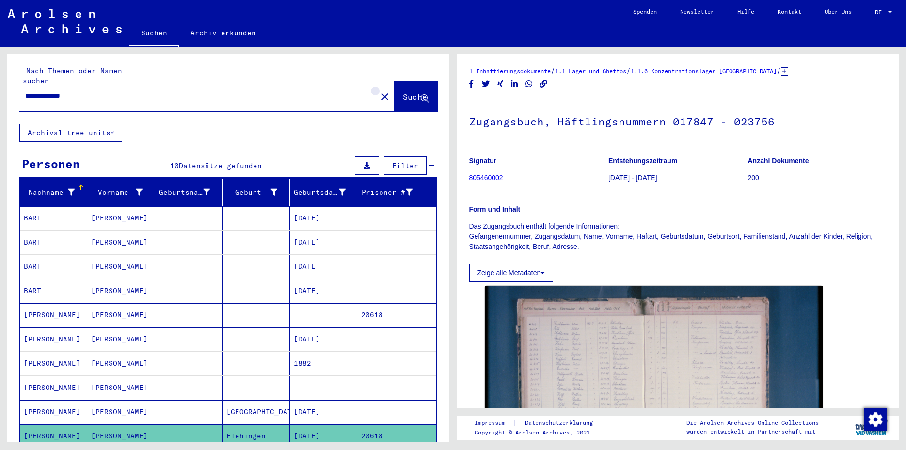
click at [379, 91] on mat-icon "close" at bounding box center [385, 97] width 12 height 12
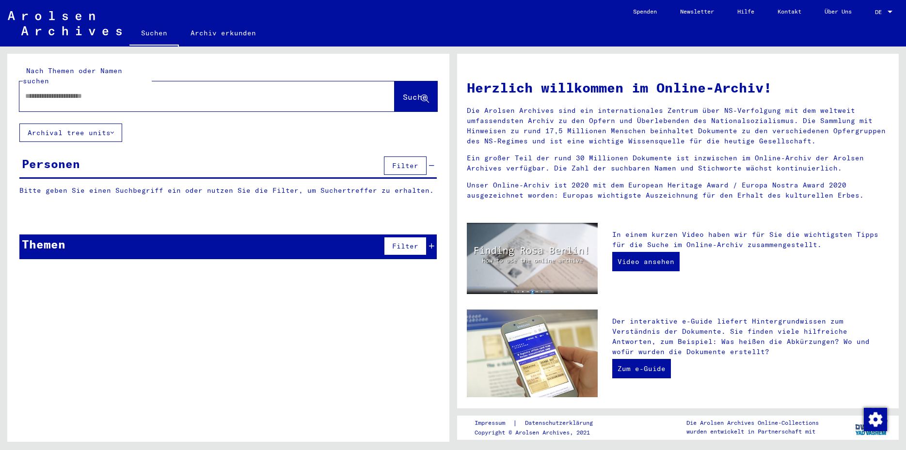
click at [27, 91] on input "text" at bounding box center [195, 96] width 340 height 10
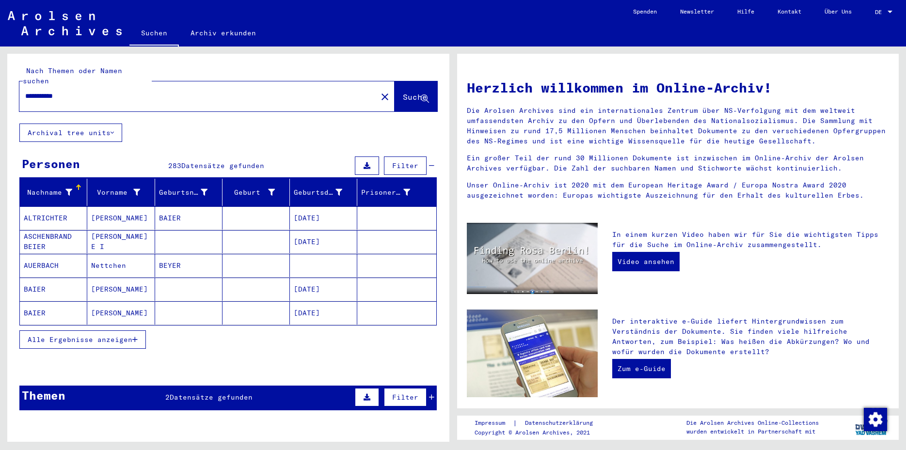
click at [139, 330] on button "Alle Ergebnisse anzeigen" at bounding box center [82, 339] width 126 height 18
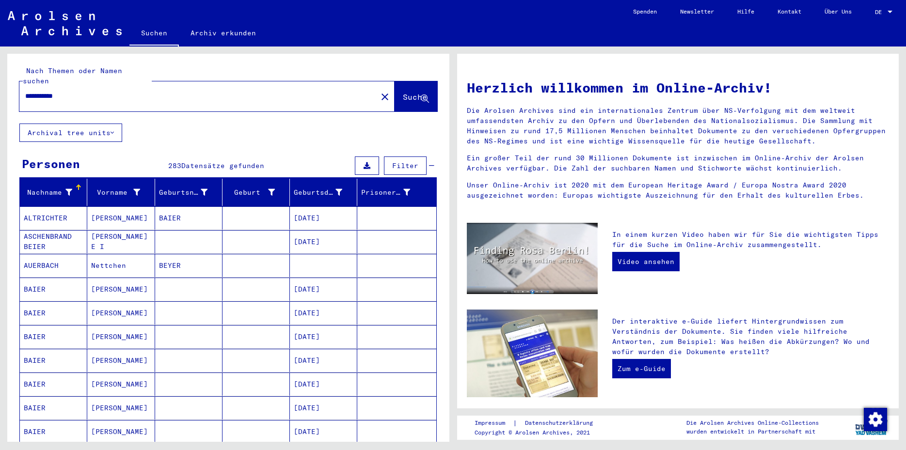
click at [260, 303] on mat-cell at bounding box center [255, 312] width 67 height 23
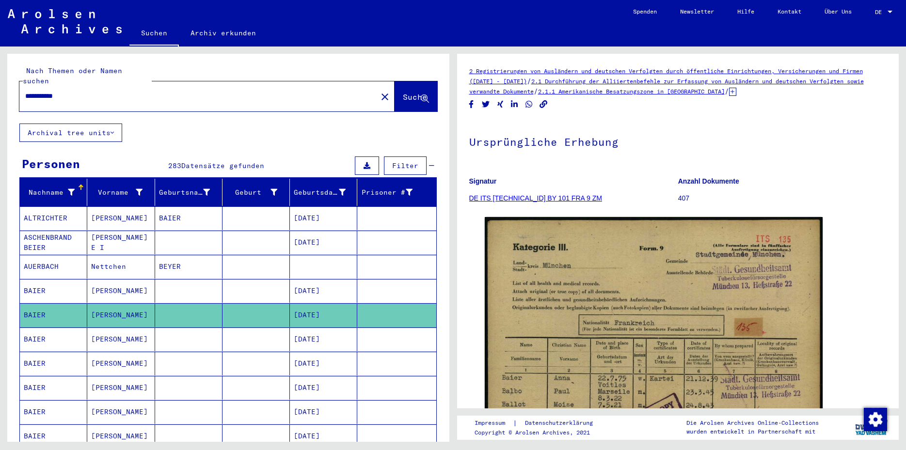
click at [255, 334] on mat-cell at bounding box center [255, 340] width 67 height 24
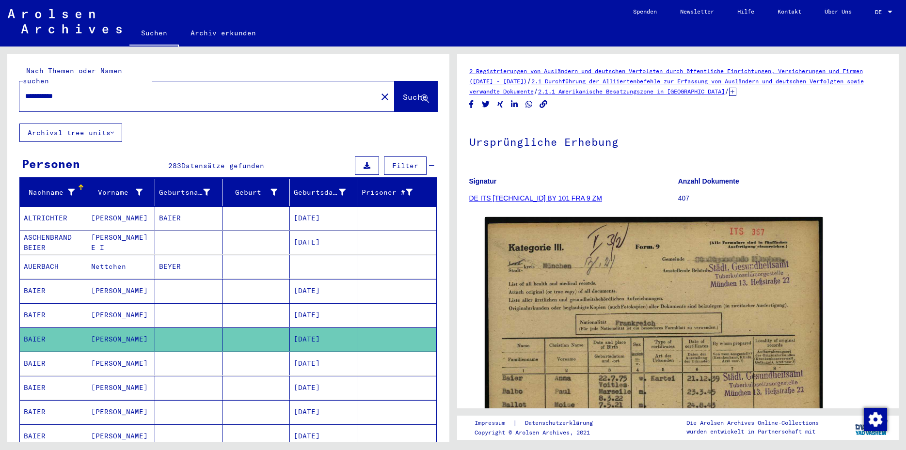
click at [251, 352] on mat-cell at bounding box center [255, 364] width 67 height 24
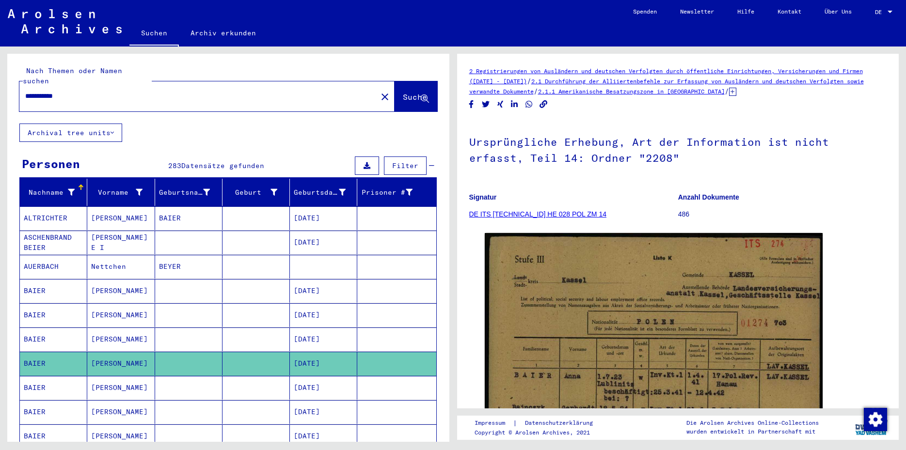
click at [68, 91] on input "**********" at bounding box center [198, 96] width 346 height 10
type input "**********"
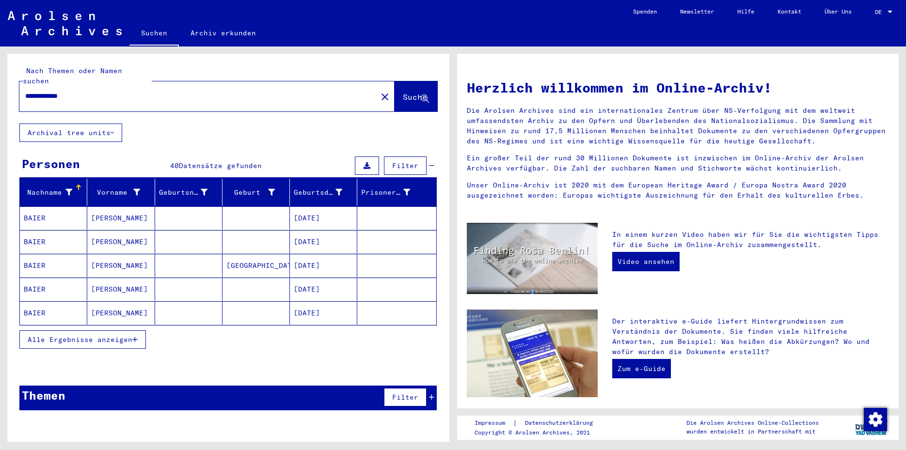
click at [137, 334] on button "Alle Ergebnisse anzeigen" at bounding box center [82, 339] width 126 height 18
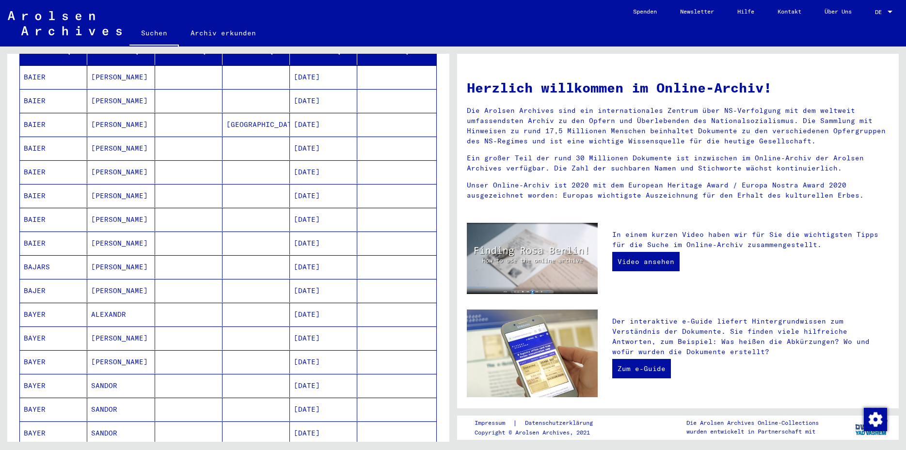
scroll to position [158, 0]
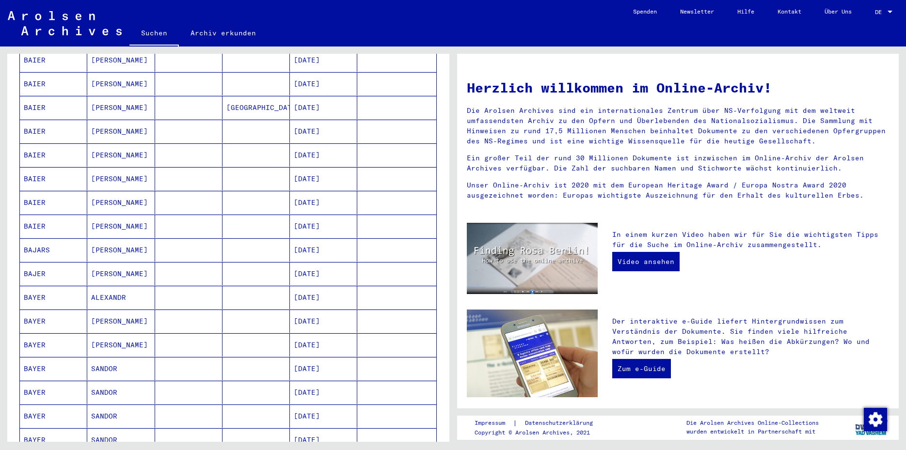
click at [357, 358] on mat-cell at bounding box center [396, 368] width 79 height 23
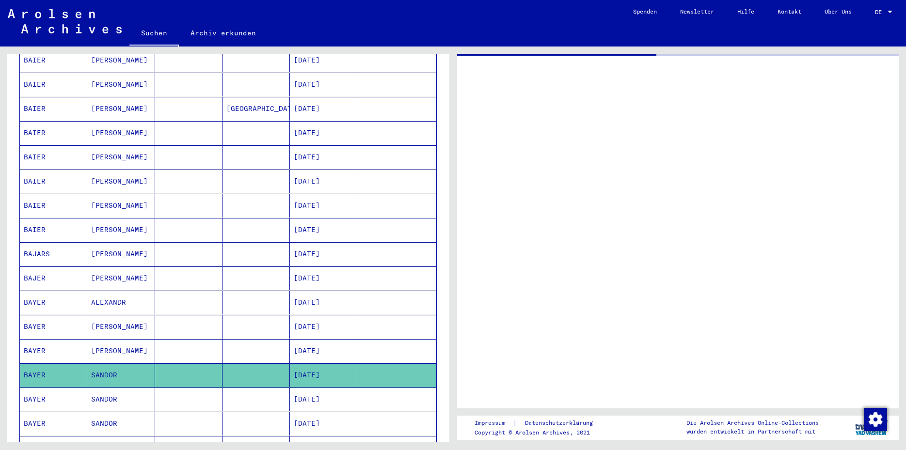
scroll to position [158, 0]
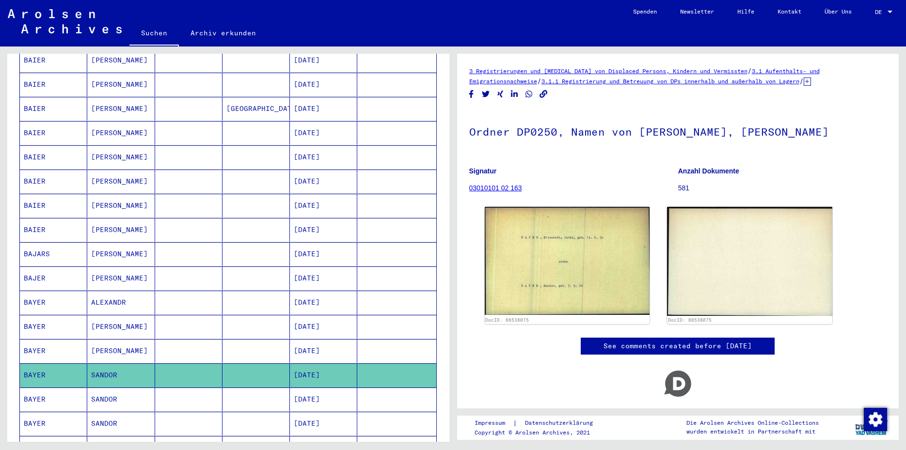
click at [348, 391] on mat-cell "[DATE]" at bounding box center [323, 400] width 67 height 24
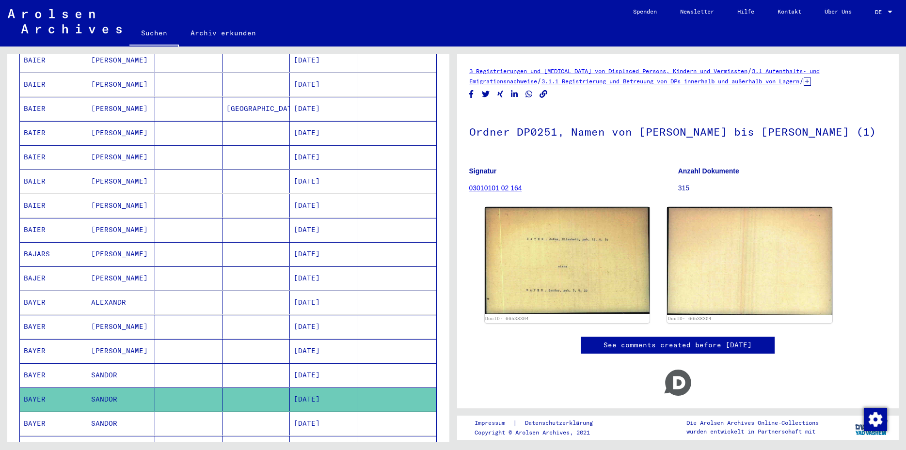
click at [348, 413] on mat-cell "[DATE]" at bounding box center [323, 424] width 67 height 24
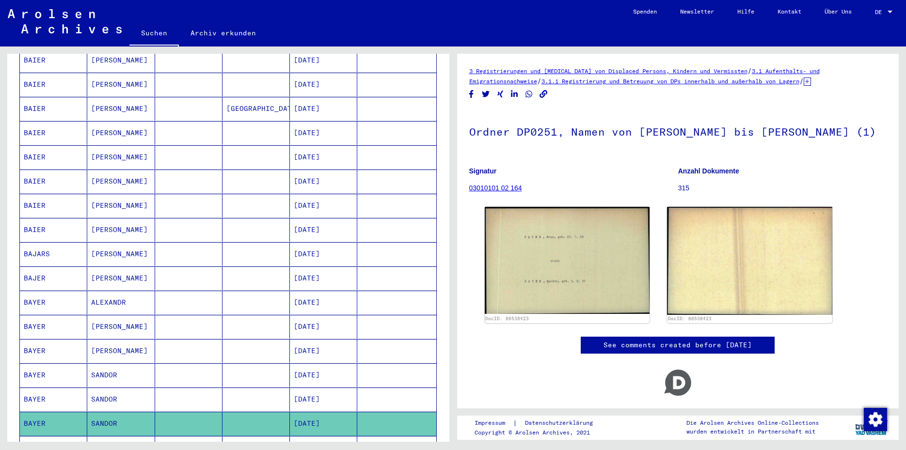
click at [357, 436] on mat-cell at bounding box center [396, 448] width 79 height 24
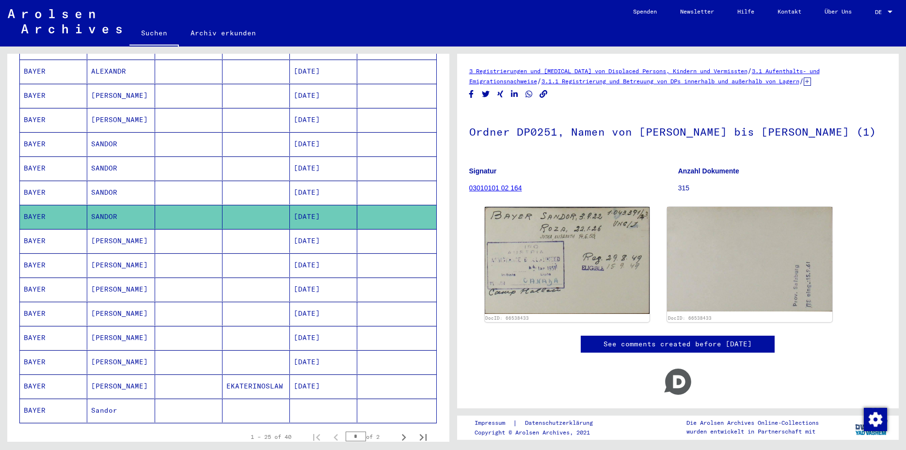
scroll to position [397, 0]
